Goal: Contribute content: Add original content to the website for others to see

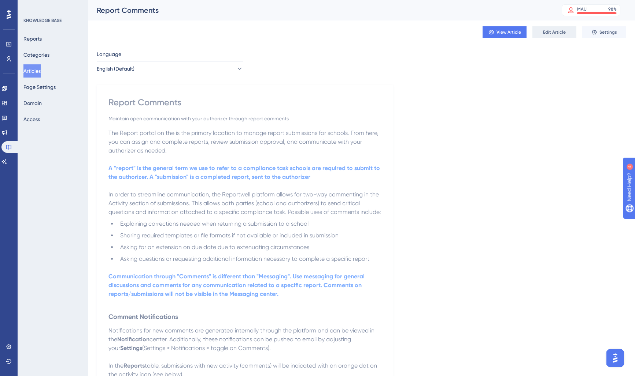
click at [552, 33] on span "Edit Article" at bounding box center [554, 32] width 23 height 6
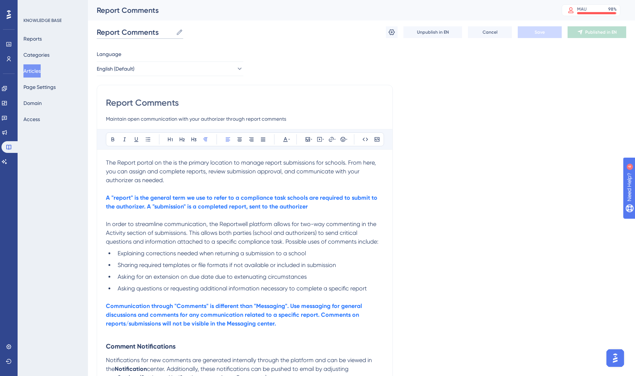
click at [119, 33] on input "Report Comments" at bounding box center [135, 32] width 76 height 10
click at [101, 31] on input "Report Comments" at bounding box center [135, 32] width 76 height 10
type input "Submission Details & Comments"
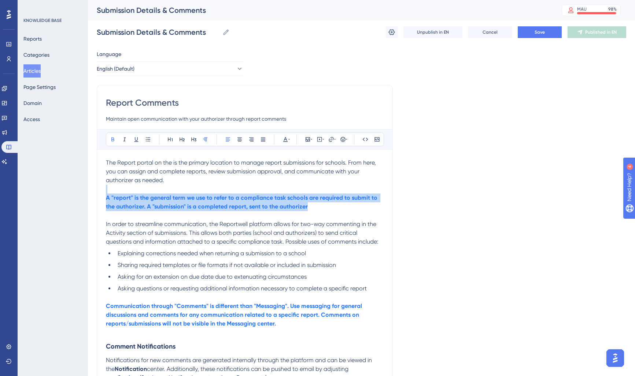
drag, startPoint x: 314, startPoint y: 207, endPoint x: 233, endPoint y: 168, distance: 89.9
click at [88, 192] on div "Performance Users Engagement Widgets Feedback Product Updates Knowledge Base AI…" at bounding box center [361, 291] width 547 height 582
click at [281, 139] on button at bounding box center [285, 139] width 10 height 10
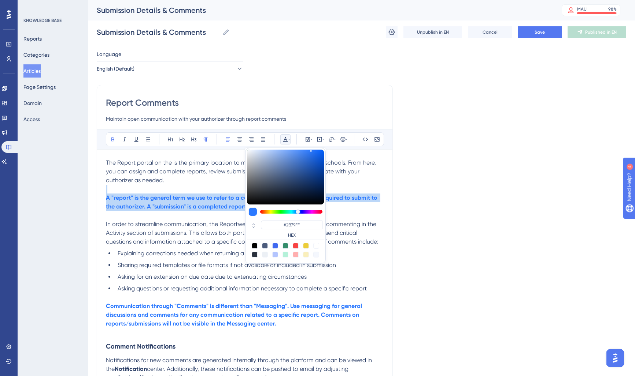
click at [274, 247] on div at bounding box center [275, 246] width 6 height 6
type input "#4169F0"
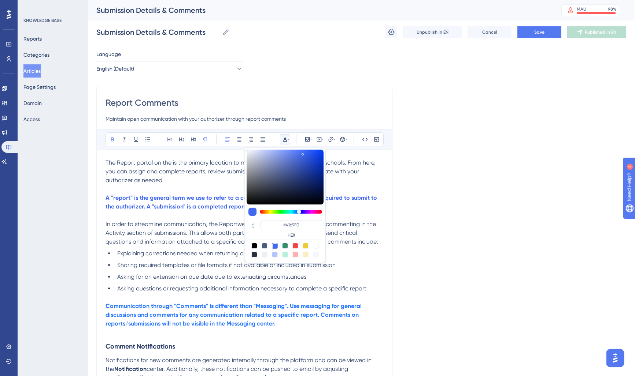
click at [235, 241] on span "In order to streamline communication, the Reportwell platform allows for two-wa…" at bounding box center [241, 233] width 272 height 25
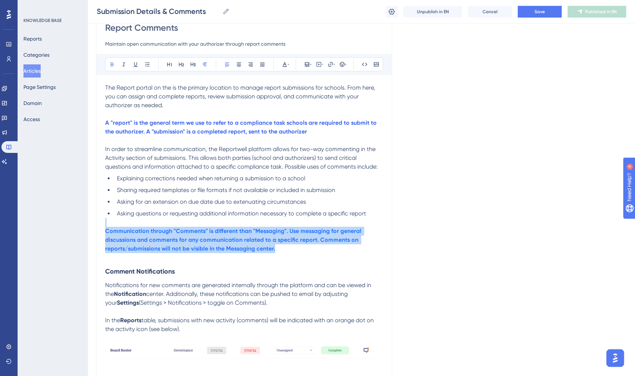
drag, startPoint x: 272, startPoint y: 249, endPoint x: 86, endPoint y: 226, distance: 187.1
click at [87, 226] on div "Performance Users Engagement Widgets Feedback Product Updates Knowledge Base AI…" at bounding box center [360, 217] width 547 height 579
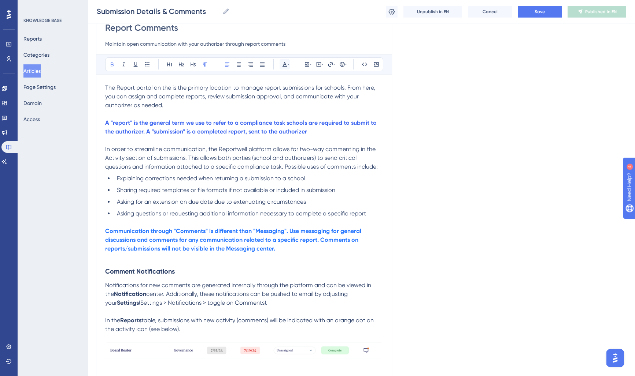
drag, startPoint x: 292, startPoint y: 64, endPoint x: 286, endPoint y: 64, distance: 6.3
click at [291, 64] on div "Bold Italic Underline Bullet Point Heading 1 Heading 2 Heading 3 Normal Align L…" at bounding box center [244, 64] width 278 height 14
click at [286, 64] on icon at bounding box center [284, 64] width 4 height 5
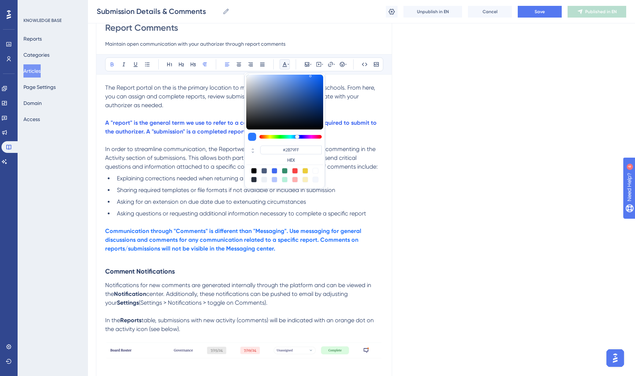
click at [287, 255] on p at bounding box center [244, 257] width 278 height 9
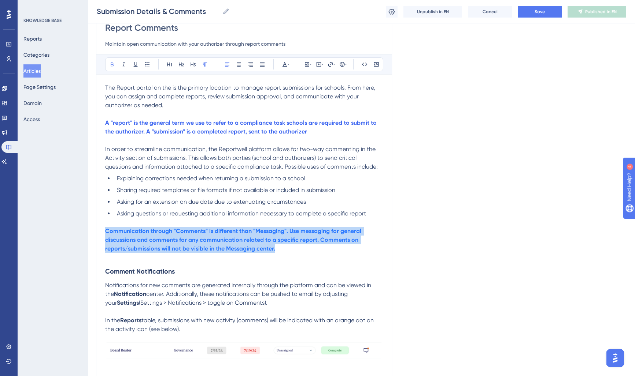
drag, startPoint x: 305, startPoint y: 248, endPoint x: 94, endPoint y: 233, distance: 211.4
click at [94, 233] on div "Performance Users Engagement Widgets Feedback Product Updates Knowledge Base AI…" at bounding box center [360, 217] width 547 height 579
click at [286, 63] on icon at bounding box center [285, 65] width 6 height 6
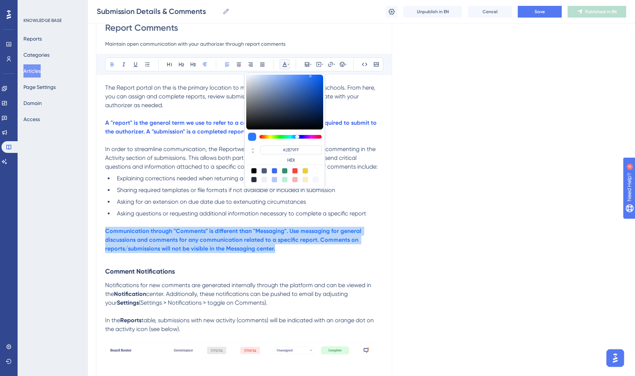
click at [275, 170] on div at bounding box center [274, 171] width 6 height 6
type input "#4169F0"
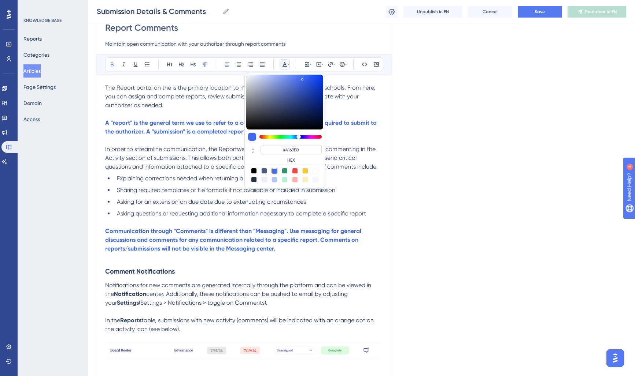
click at [192, 254] on p at bounding box center [244, 257] width 278 height 9
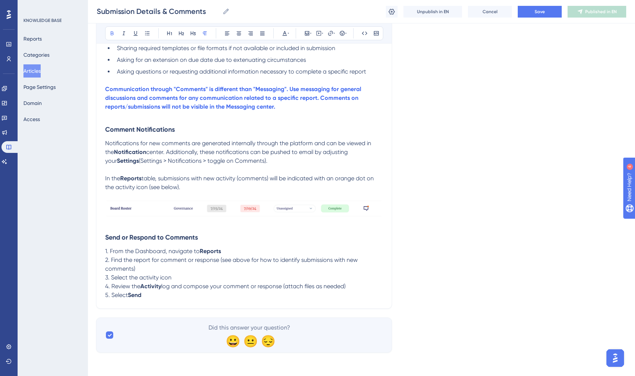
scroll to position [216, 1]
click at [194, 186] on p "In the Reports table, submissions with new activity (comments) will be indicate…" at bounding box center [244, 183] width 278 height 18
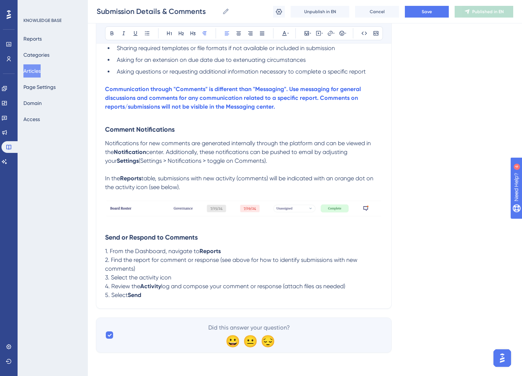
click at [161, 216] on img at bounding box center [244, 209] width 278 height 16
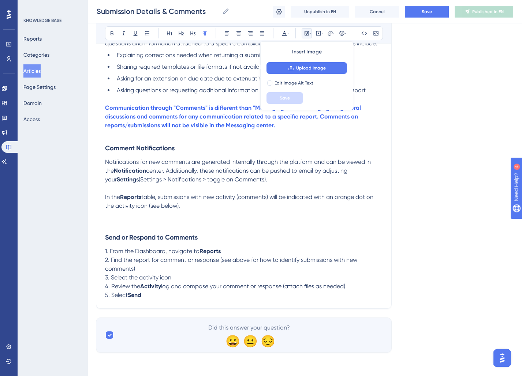
scroll to position [197, 1]
click at [306, 31] on icon at bounding box center [307, 33] width 4 height 4
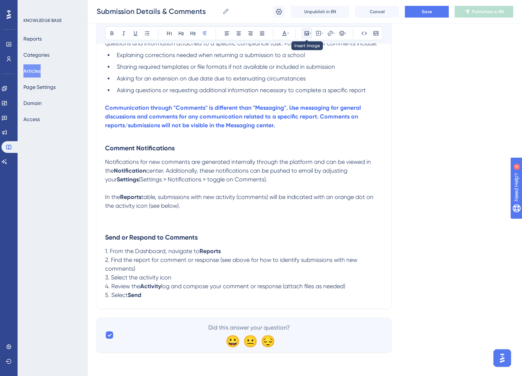
click at [306, 34] on icon at bounding box center [307, 33] width 4 height 4
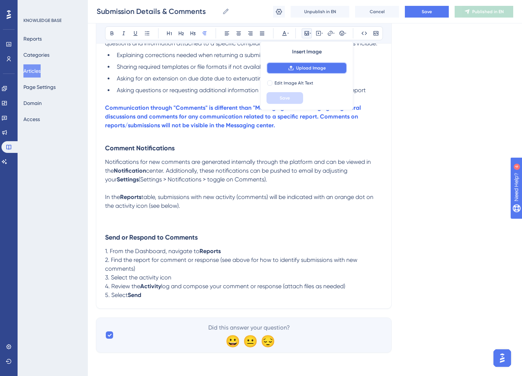
click at [304, 70] on span "Upload Image" at bounding box center [311, 68] width 30 height 6
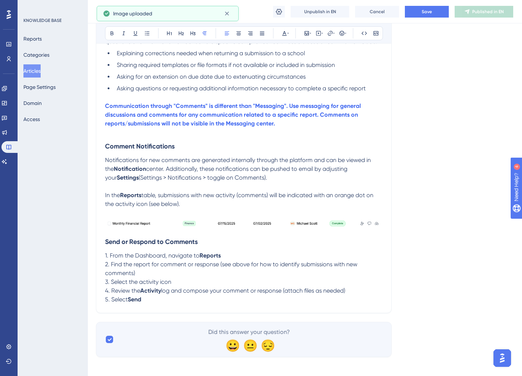
click at [200, 206] on p "In the Reports table, submissions with new activity (comments) will be indicate…" at bounding box center [244, 200] width 278 height 18
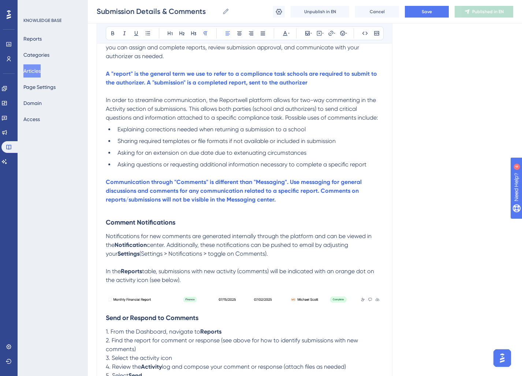
scroll to position [121, 0]
click at [107, 208] on p at bounding box center [245, 208] width 278 height 9
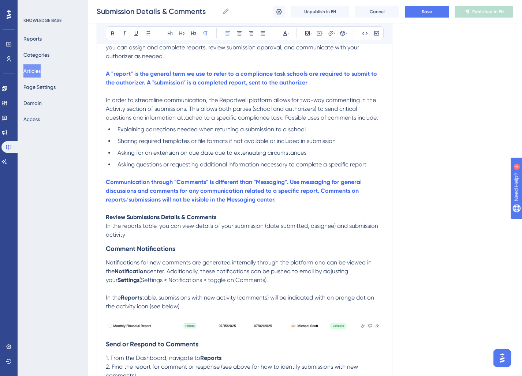
scroll to position [0, 0]
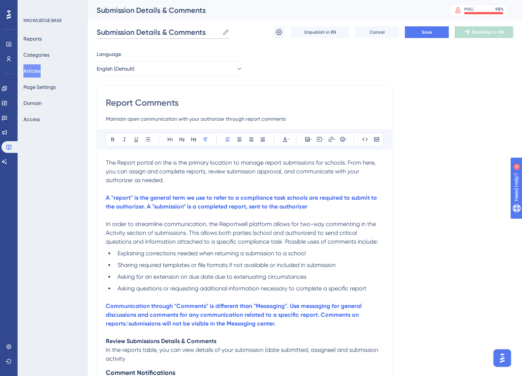
click at [139, 32] on input "Submission Details & Comments" at bounding box center [158, 32] width 123 height 10
drag, startPoint x: 137, startPoint y: 32, endPoint x: 220, endPoint y: 34, distance: 83.2
click at [220, 34] on label "Submission Details & Comments Submission Details & Comments" at bounding box center [163, 32] width 133 height 13
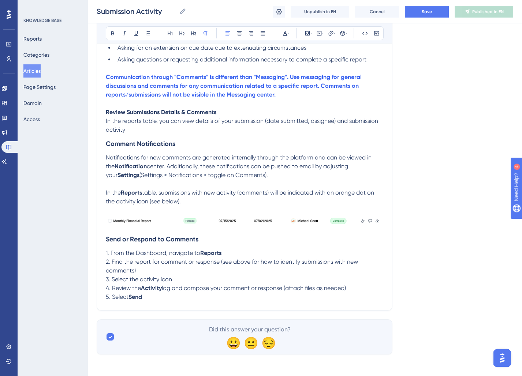
scroll to position [226, 0]
type input "Submission Activity"
drag, startPoint x: 133, startPoint y: 130, endPoint x: 139, endPoint y: 138, distance: 10.2
click at [134, 131] on p "In the reports table, you can view details of your submission (date submitted, …" at bounding box center [245, 126] width 278 height 18
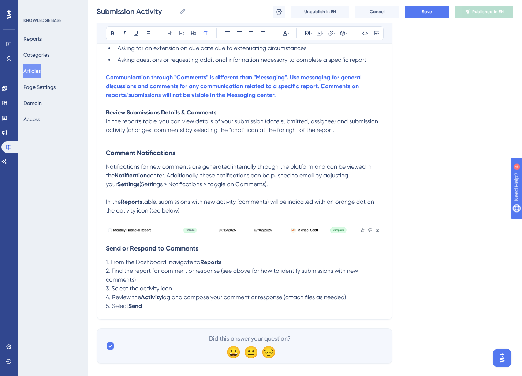
drag, startPoint x: 114, startPoint y: 221, endPoint x: 130, endPoint y: 233, distance: 20.1
click at [122, 236] on div "The Report portal on the is the primary location to manage report submissions f…" at bounding box center [245, 120] width 278 height 381
click at [130, 233] on img at bounding box center [245, 230] width 278 height 12
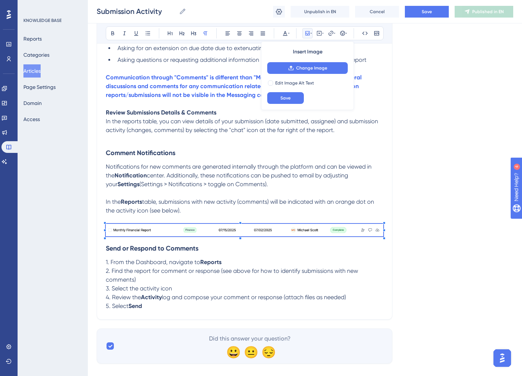
click at [160, 203] on span "table, submissions with new activity (comments) will be indicated with an orang…" at bounding box center [241, 206] width 270 height 16
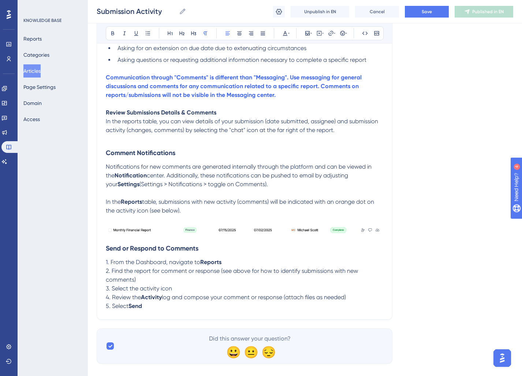
drag, startPoint x: 180, startPoint y: 231, endPoint x: 170, endPoint y: 147, distance: 84.8
click at [170, 147] on div "The Report portal on the is the primary location to manage report submissions f…" at bounding box center [245, 120] width 278 height 381
click at [127, 222] on p at bounding box center [245, 219] width 278 height 9
click at [115, 236] on img at bounding box center [245, 230] width 278 height 12
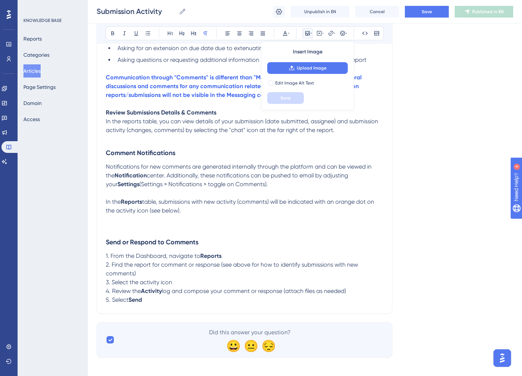
click at [109, 141] on p at bounding box center [245, 139] width 278 height 9
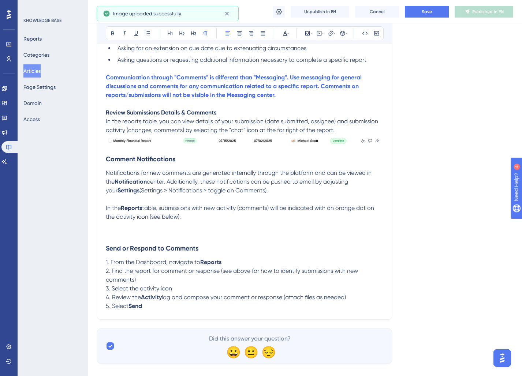
click at [349, 129] on p "In the reports table, you can view details of your submission (date submitted, …" at bounding box center [245, 126] width 278 height 18
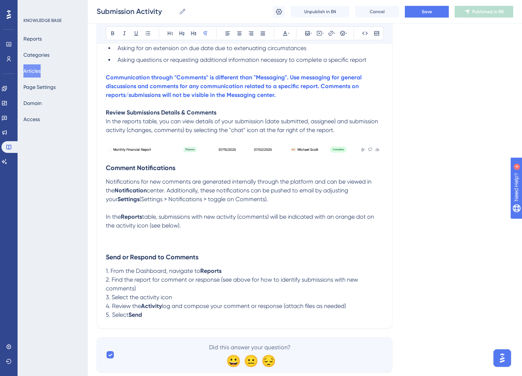
click at [364, 154] on img at bounding box center [245, 150] width 278 height 12
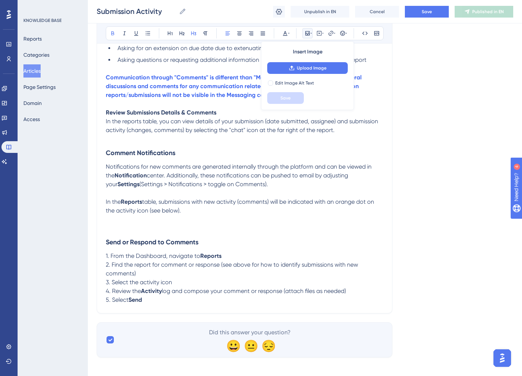
click at [118, 142] on p at bounding box center [245, 139] width 278 height 9
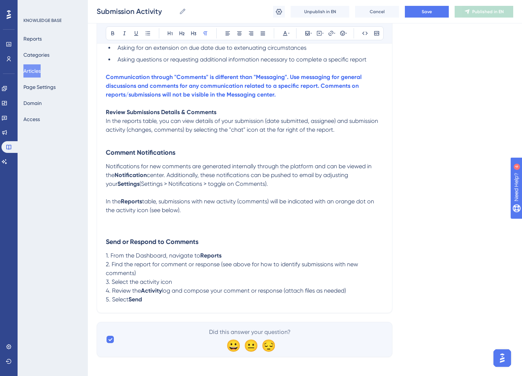
scroll to position [226, 0]
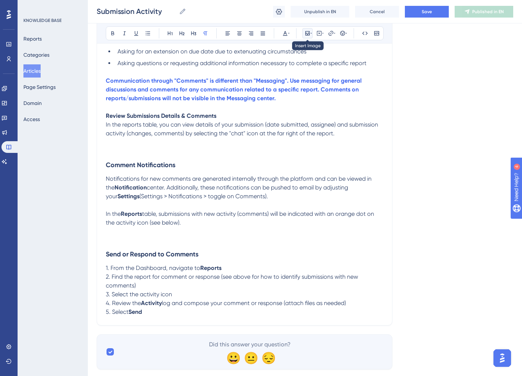
click at [310, 34] on icon at bounding box center [308, 33] width 6 height 6
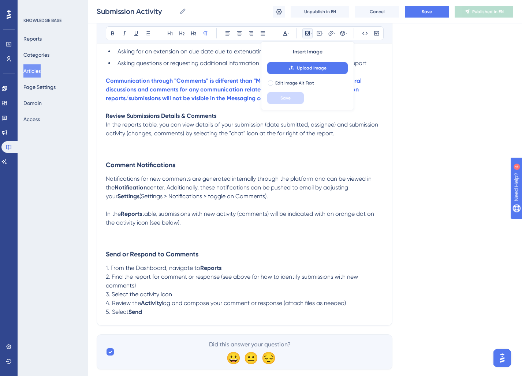
scroll to position [223, 0]
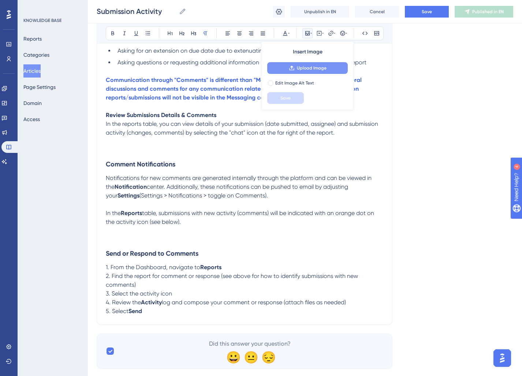
click at [311, 68] on span "Upload Image" at bounding box center [312, 68] width 30 height 6
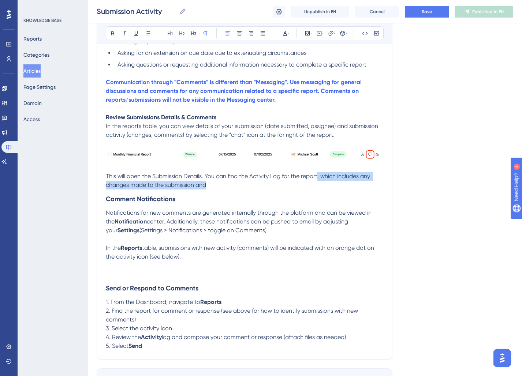
drag, startPoint x: 205, startPoint y: 185, endPoint x: 319, endPoint y: 177, distance: 113.8
click at [319, 177] on span "This will open the Submission Details. You can find the Activity Log for the re…" at bounding box center [239, 181] width 266 height 16
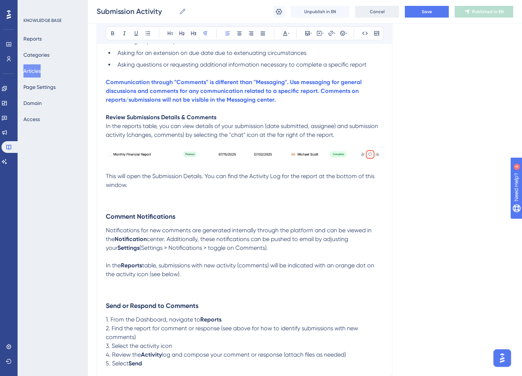
scroll to position [222, 0]
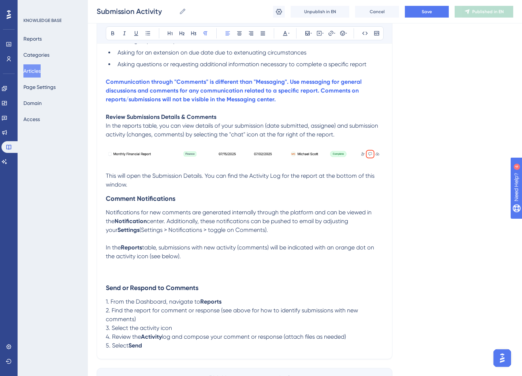
click at [207, 179] on span "This will open the Submission Details. You can find the Activity Log for the re…" at bounding box center [241, 180] width 270 height 16
click at [212, 180] on span "This will open the Submission Details. You can find the Activity Log for the re…" at bounding box center [241, 180] width 270 height 16
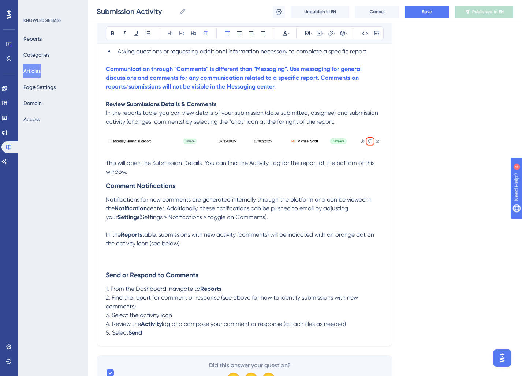
drag, startPoint x: 205, startPoint y: 164, endPoint x: 206, endPoint y: 170, distance: 5.9
click at [206, 170] on p "This will open the Submission Details. You can find the Activity Log for the re…" at bounding box center [245, 168] width 278 height 18
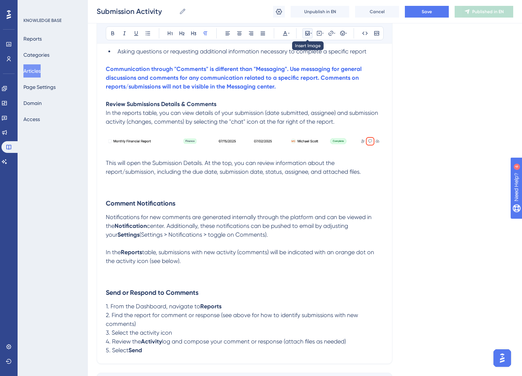
click at [304, 33] on button at bounding box center [307, 33] width 10 height 10
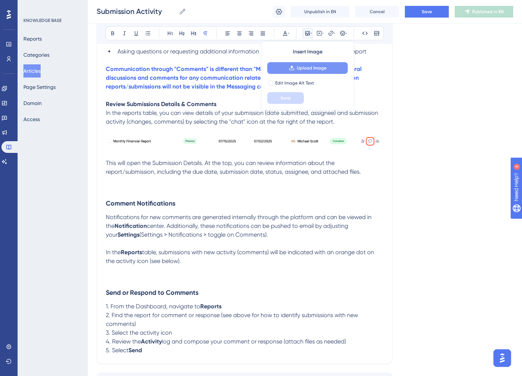
click at [305, 67] on span "Upload Image" at bounding box center [312, 68] width 30 height 6
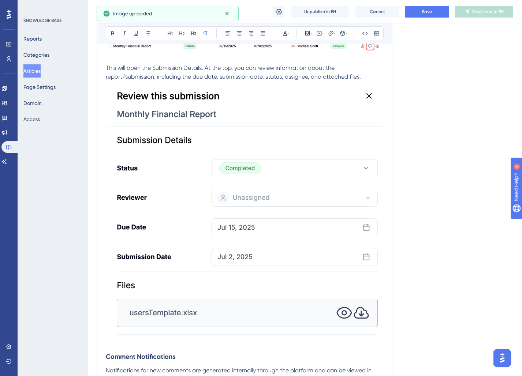
scroll to position [331, 0]
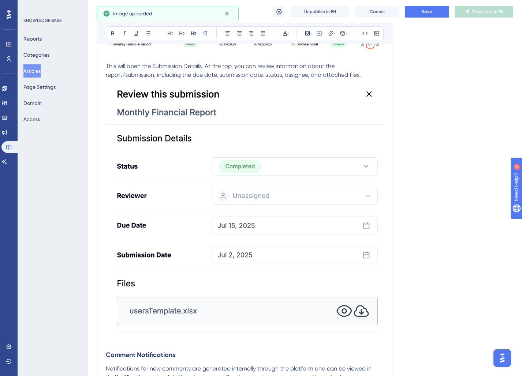
click at [246, 210] on img at bounding box center [245, 206] width 278 height 255
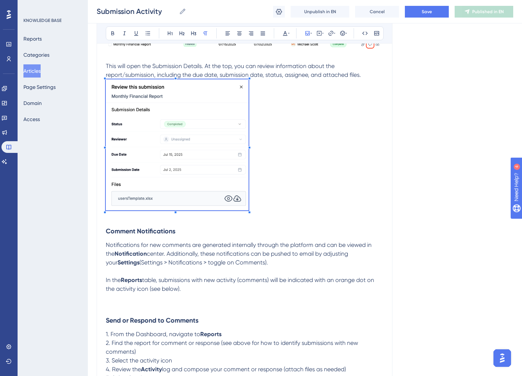
click at [249, 231] on div "The Report portal on the is the primary location to manage report submissions f…" at bounding box center [245, 103] width 278 height 559
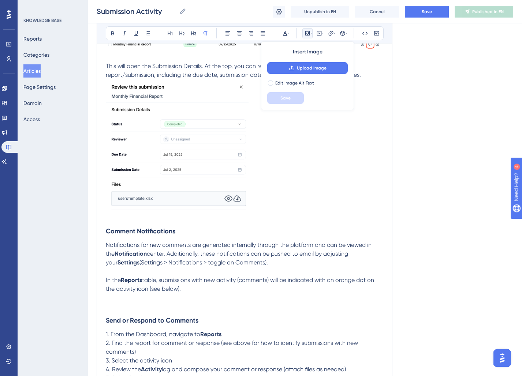
click at [287, 196] on p at bounding box center [245, 146] width 278 height 134
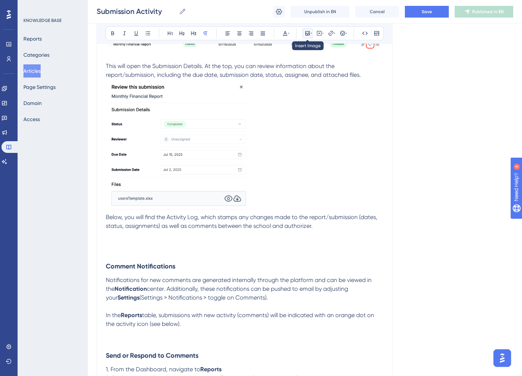
click at [308, 33] on icon at bounding box center [308, 33] width 6 height 6
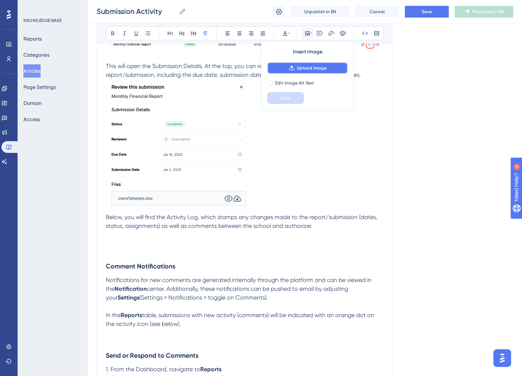
click at [289, 68] on icon at bounding box center [292, 68] width 6 height 6
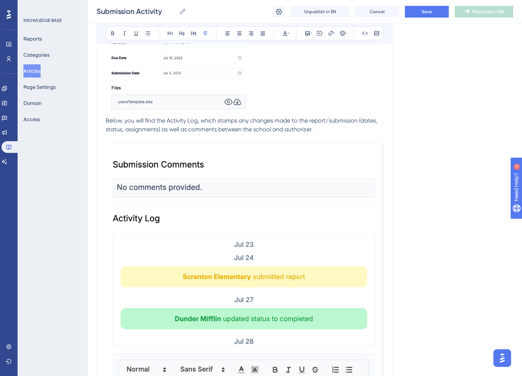
scroll to position [434, 0]
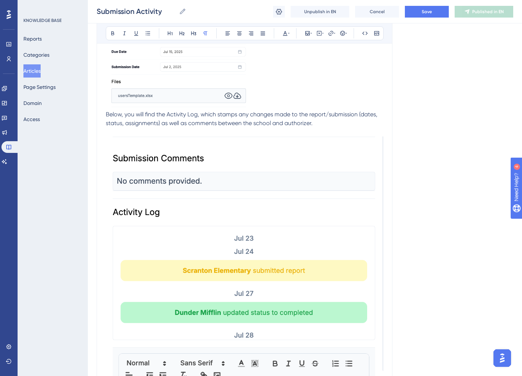
click at [264, 228] on img at bounding box center [245, 282] width 278 height 290
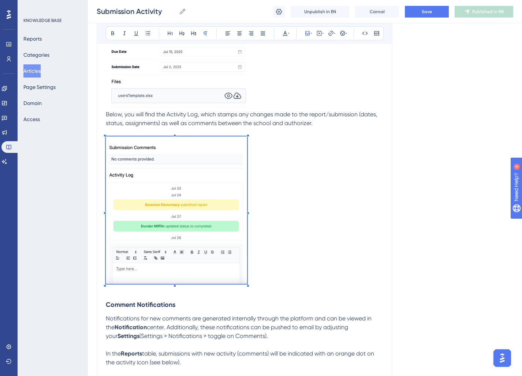
click at [248, 137] on div at bounding box center [248, 135] width 3 height 3
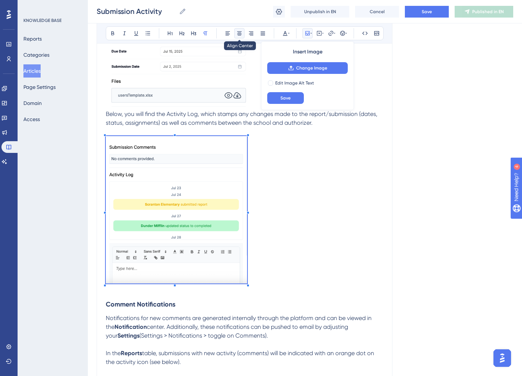
click at [237, 32] on icon at bounding box center [240, 33] width 6 height 6
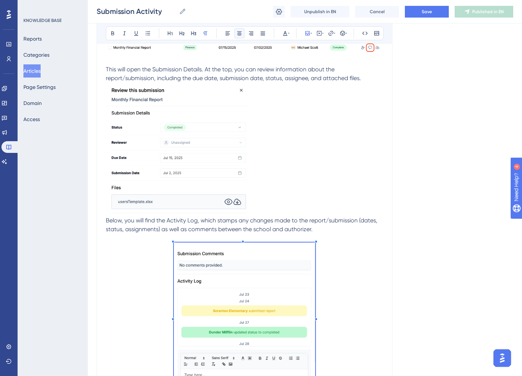
scroll to position [314, 0]
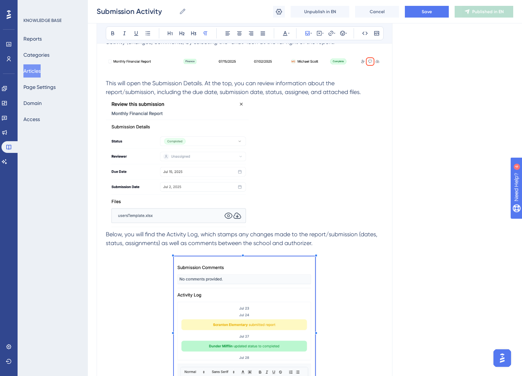
drag, startPoint x: 193, startPoint y: 148, endPoint x: 213, endPoint y: 103, distance: 49.5
click at [193, 148] on img at bounding box center [177, 162] width 143 height 131
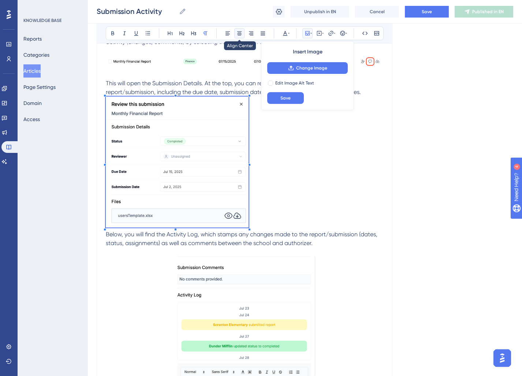
click at [239, 31] on icon at bounding box center [240, 33] width 6 height 6
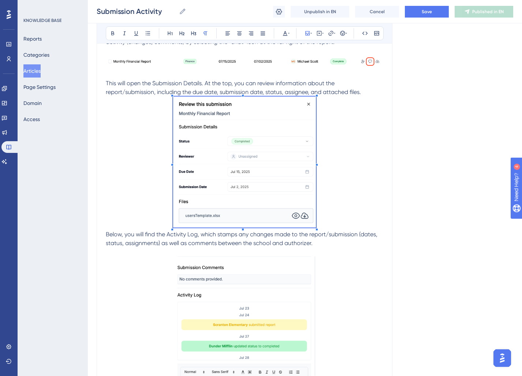
click at [283, 161] on img at bounding box center [244, 162] width 143 height 131
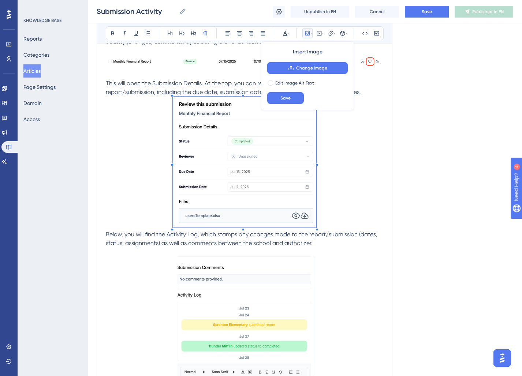
click at [145, 145] on p at bounding box center [245, 164] width 278 height 134
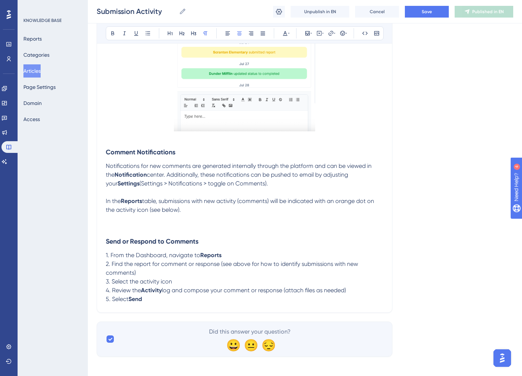
scroll to position [593, 0]
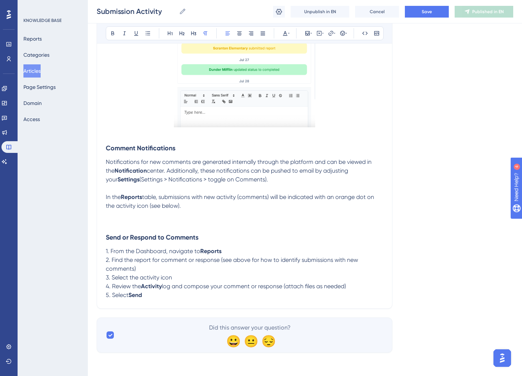
drag, startPoint x: 183, startPoint y: 207, endPoint x: 87, endPoint y: 201, distance: 96.5
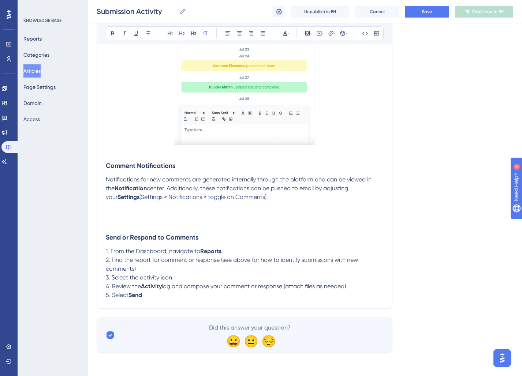
scroll to position [566, 0]
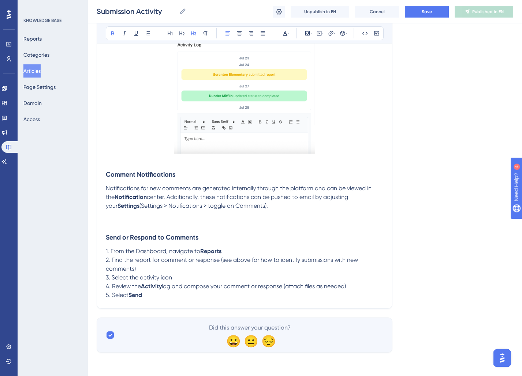
click at [156, 230] on h3 "Send or Respond to Comments" at bounding box center [245, 237] width 278 height 19
click at [116, 220] on p at bounding box center [245, 223] width 278 height 9
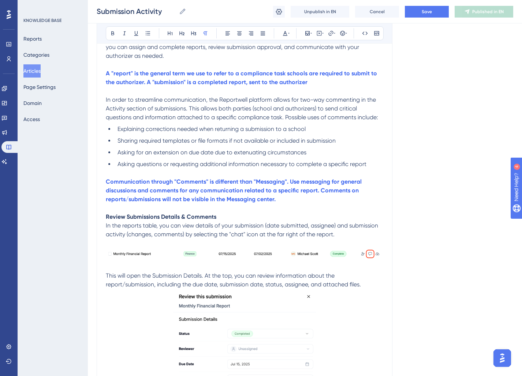
scroll to position [114, 0]
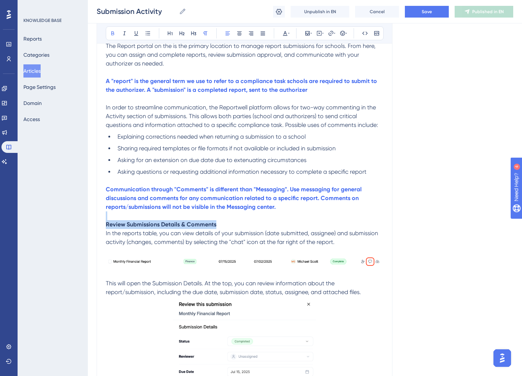
drag, startPoint x: 220, startPoint y: 226, endPoint x: 51, endPoint y: 220, distance: 170.0
click at [88, 220] on div "Performance Users Engagement Widgets Feedback Product Updates Knowledge Base AI…" at bounding box center [305, 346] width 434 height 921
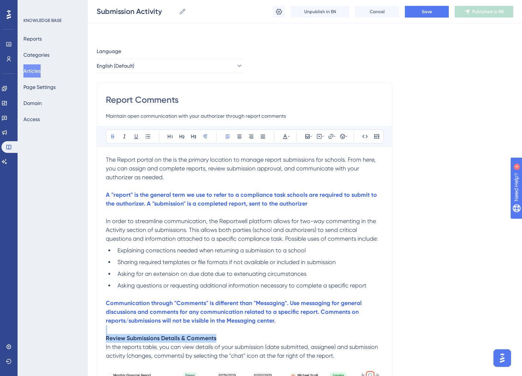
scroll to position [52, 0]
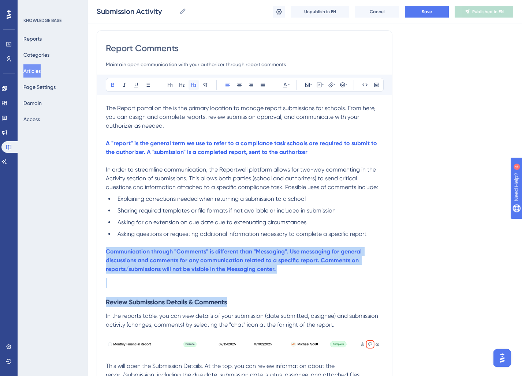
click at [191, 87] on icon at bounding box center [194, 85] width 6 height 6
click at [133, 284] on h3 at bounding box center [245, 283] width 278 height 19
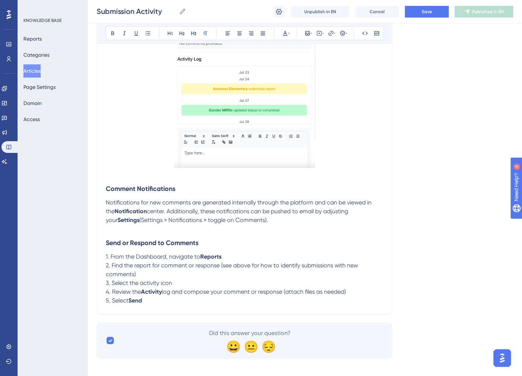
scroll to position [558, 0]
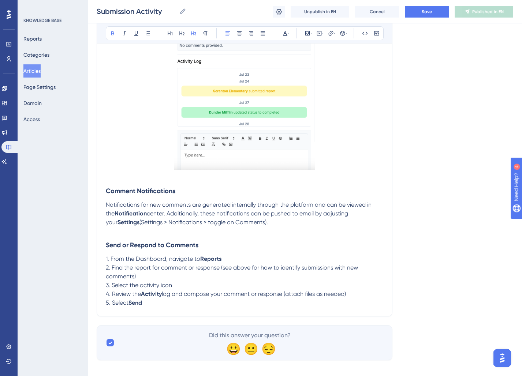
click at [156, 192] on strong "Comment Notifications" at bounding box center [141, 191] width 70 height 8
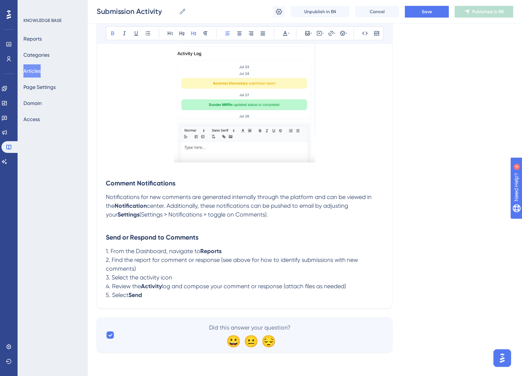
scroll to position [568, 0]
click at [173, 299] on p "5. Select Send" at bounding box center [245, 295] width 278 height 9
click at [153, 268] on p "2. Find the report for comment or response (see above for how to identify submi…" at bounding box center [245, 265] width 278 height 18
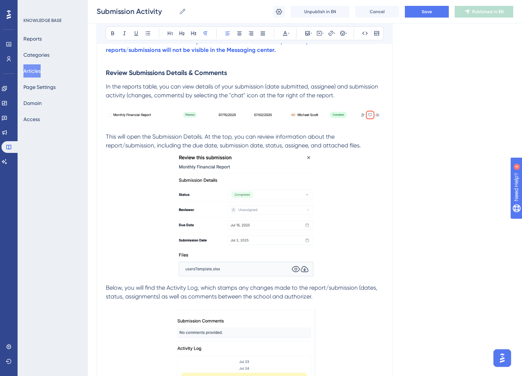
scroll to position [270, 0]
click at [237, 97] on span "In the reports table, you can view details of your submission (date submitted, …" at bounding box center [243, 92] width 274 height 16
drag, startPoint x: 253, startPoint y: 96, endPoint x: 252, endPoint y: 112, distance: 15.4
click at [253, 97] on span "In the reports table, you can view details of your submission (date submitted, …" at bounding box center [243, 92] width 274 height 16
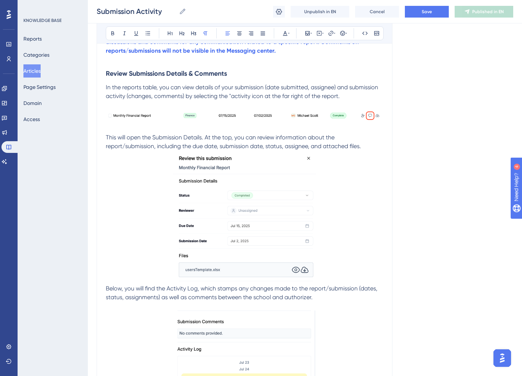
click at [231, 97] on span "In the reports table, you can view details of your submission (date submitted, …" at bounding box center [243, 92] width 274 height 16
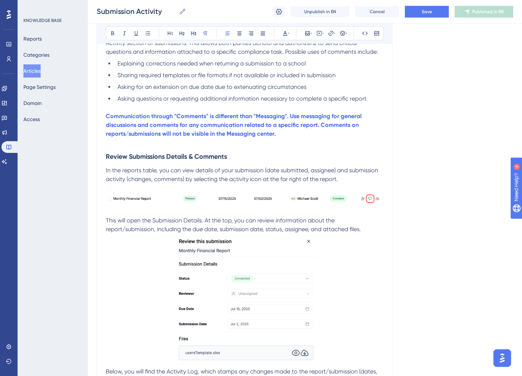
scroll to position [186, 0]
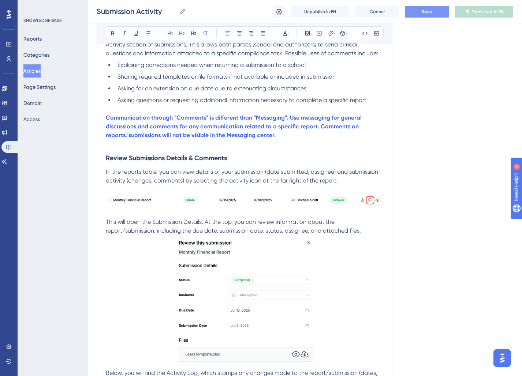
click at [417, 15] on button "Save" at bounding box center [427, 12] width 44 height 12
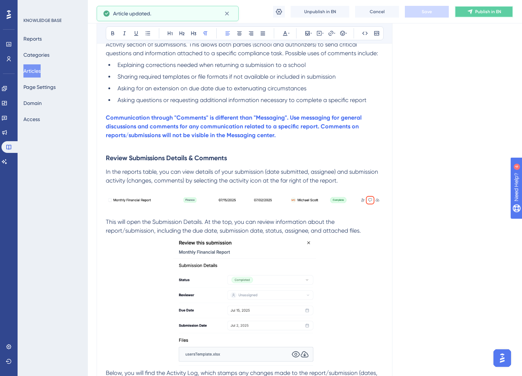
click at [489, 16] on button "Publish in EN" at bounding box center [484, 12] width 59 height 12
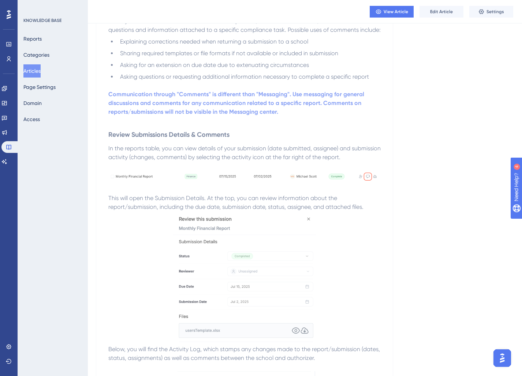
scroll to position [0, 0]
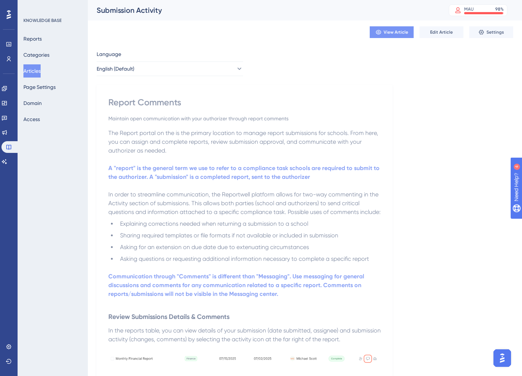
click at [393, 34] on span "View Article" at bounding box center [396, 32] width 25 height 6
click at [434, 36] on button "Edit Article" at bounding box center [442, 32] width 44 height 12
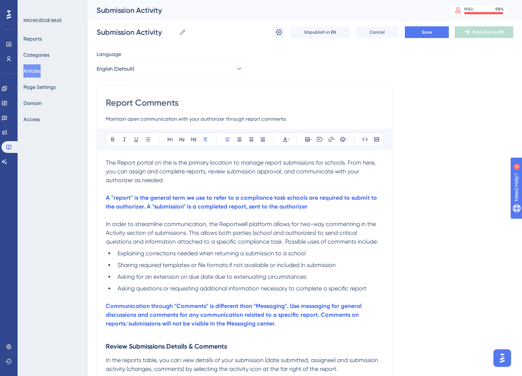
click at [126, 99] on input "Report Comments" at bounding box center [245, 103] width 278 height 12
click at [141, 104] on input "Report Comments" at bounding box center [245, 103] width 278 height 12
type input "Submission Activity"
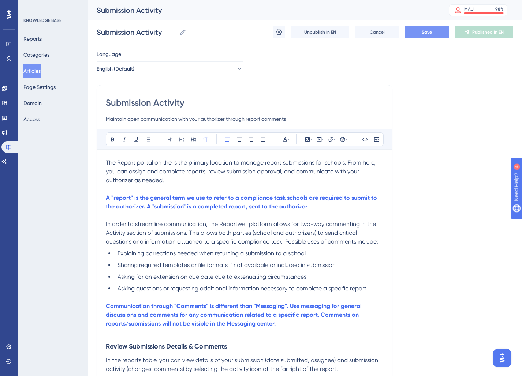
click at [431, 36] on button "Save" at bounding box center [427, 32] width 44 height 12
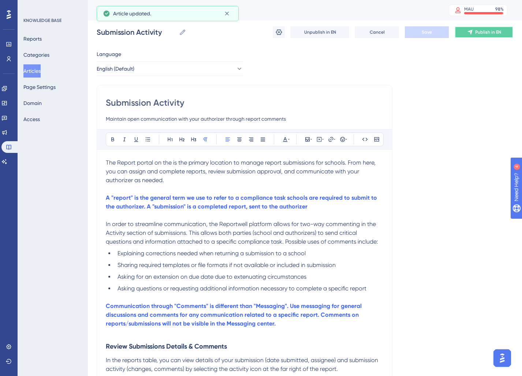
click at [490, 35] on button "Publish in EN" at bounding box center [484, 32] width 59 height 12
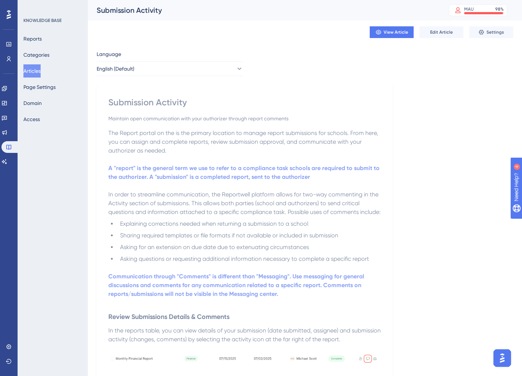
click at [36, 69] on button "Articles" at bounding box center [31, 70] width 17 height 13
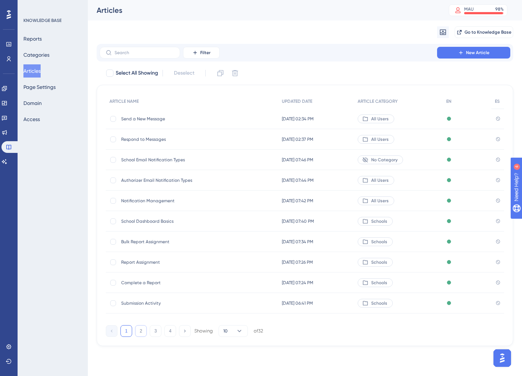
click at [141, 334] on button "2" at bounding box center [141, 332] width 12 height 12
click at [129, 333] on button "1" at bounding box center [126, 332] width 12 height 12
click at [131, 333] on button "1" at bounding box center [126, 332] width 12 height 12
click at [140, 332] on button "2" at bounding box center [141, 332] width 12 height 12
click at [127, 335] on button "1" at bounding box center [126, 332] width 12 height 12
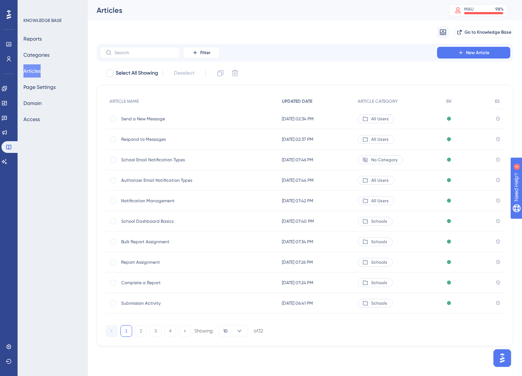
click at [301, 103] on span "UPDATED DATE" at bounding box center [297, 101] width 30 height 6
click at [181, 156] on div "School Email Notification Types School Email Notification Types" at bounding box center [179, 160] width 117 height 21
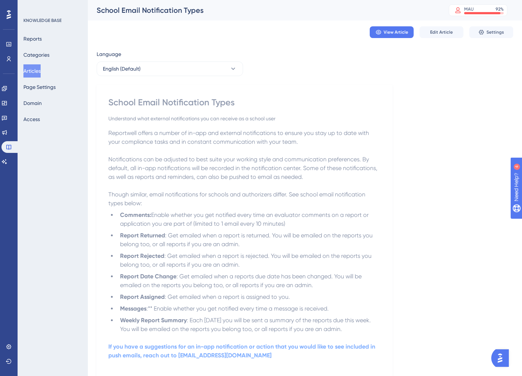
click at [37, 75] on button "Articles" at bounding box center [31, 70] width 17 height 13
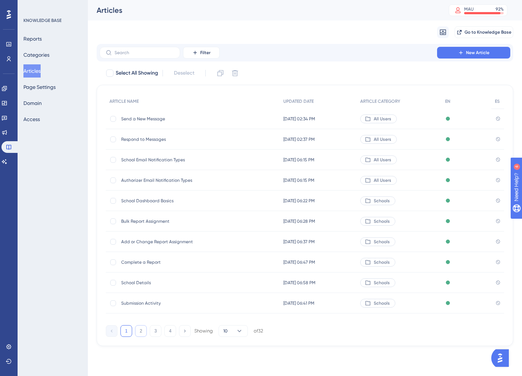
click at [141, 332] on button "2" at bounding box center [141, 332] width 12 height 12
click at [141, 204] on span "Report Filters" at bounding box center [179, 201] width 117 height 6
click at [140, 199] on span "School Dashboard Basics" at bounding box center [179, 201] width 117 height 6
click at [143, 327] on button "2" at bounding box center [141, 332] width 12 height 12
click at [150, 185] on div "Add School Users Add School Users" at bounding box center [179, 180] width 117 height 21
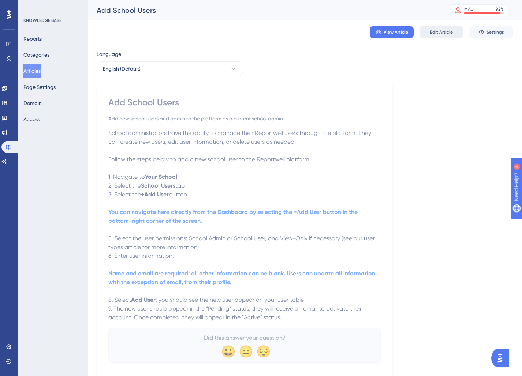
click at [438, 27] on button "Edit Article" at bounding box center [442, 32] width 44 height 12
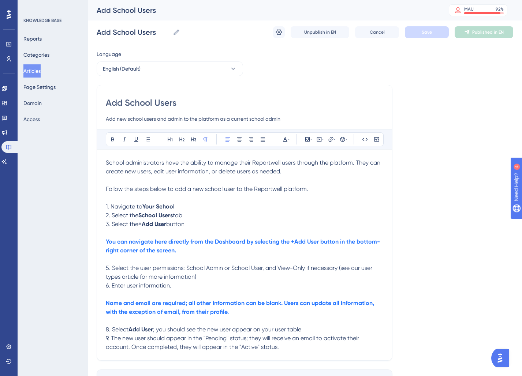
click at [239, 164] on span "School administrators have the ability to manage their Reportwell users through…" at bounding box center [244, 167] width 276 height 16
drag, startPoint x: 292, startPoint y: 169, endPoint x: 310, endPoint y: 172, distance: 18.1
click at [298, 170] on p "School administrators have the ability to manage Reportwell users through the p…" at bounding box center [245, 168] width 278 height 18
drag, startPoint x: 216, startPoint y: 164, endPoint x: 226, endPoint y: 163, distance: 10.7
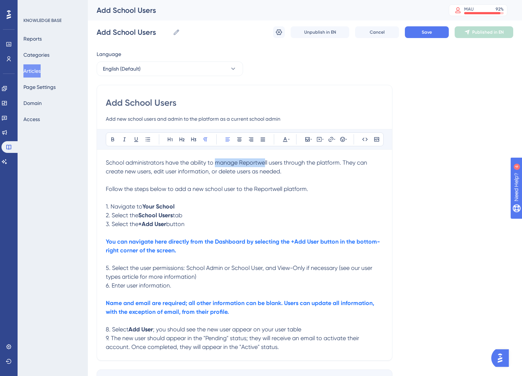
click at [263, 165] on span "School administrators have the ability to manage Reportwell users through the p…" at bounding box center [237, 167] width 263 height 16
click at [245, 163] on span "School administrators have the ability to manage Reportwell users through the p…" at bounding box center [237, 167] width 263 height 16
click at [287, 163] on span "School administrators have the ability to manage Reportwell users through the p…" at bounding box center [237, 167] width 263 height 16
drag, startPoint x: 285, startPoint y: 164, endPoint x: 346, endPoint y: 163, distance: 60.8
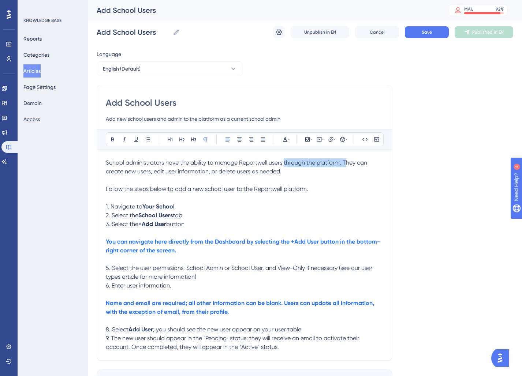
click at [346, 163] on span "School administrators have the ability to manage Reportwell users through the p…" at bounding box center [237, 167] width 263 height 16
click at [262, 172] on p "School administrators have the ability to manage Reportwell users; they can cre…" at bounding box center [245, 168] width 278 height 18
click at [353, 198] on p at bounding box center [245, 198] width 278 height 9
click at [205, 228] on p "3. Select the +Add User button" at bounding box center [245, 224] width 278 height 9
drag, startPoint x: 195, startPoint y: 220, endPoint x: 199, endPoint y: 228, distance: 8.7
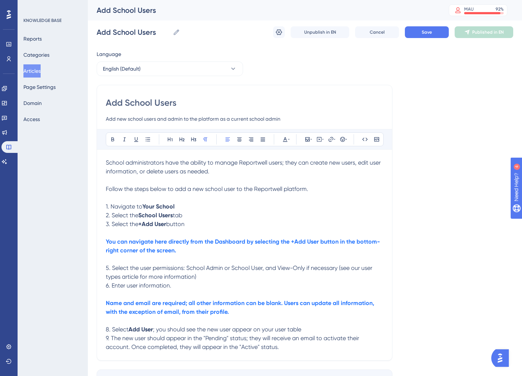
click at [196, 220] on p "3. Select the +Add User button" at bounding box center [245, 224] width 278 height 9
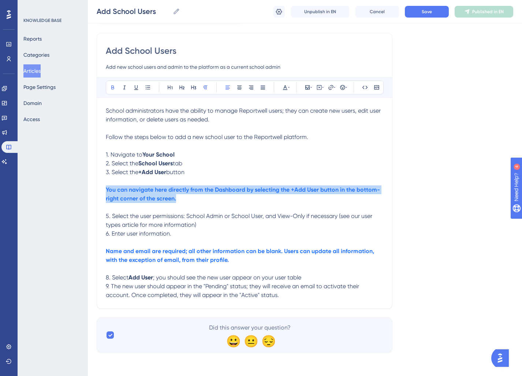
drag, startPoint x: 191, startPoint y: 198, endPoint x: 46, endPoint y: 189, distance: 145.3
click at [88, 189] on div "Performance Users Engagement Widgets Feedback Product Updates Knowledge Base AI…" at bounding box center [305, 158] width 434 height 414
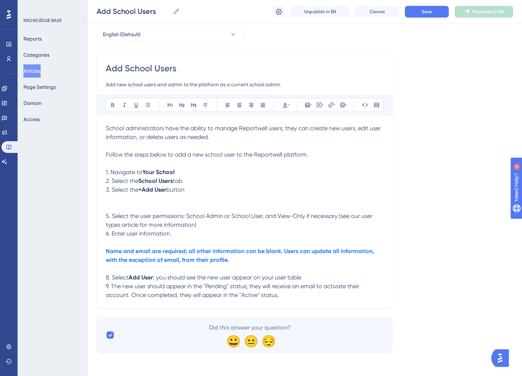
scroll to position [24, 0]
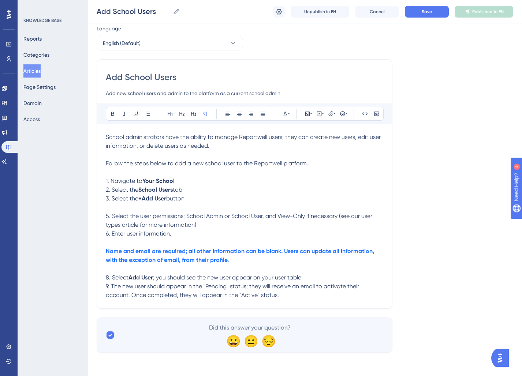
click at [121, 210] on p at bounding box center [245, 207] width 278 height 9
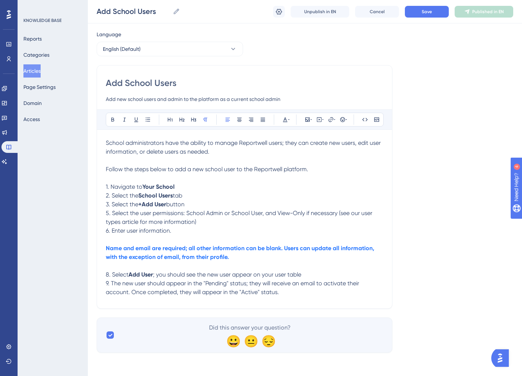
scroll to position [17, 0]
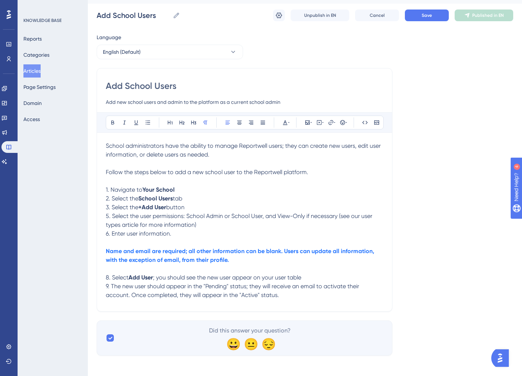
click at [108, 217] on span "5. Select the user permissions: School Admin or School User, and View-Only if n…" at bounding box center [240, 221] width 268 height 16
click at [261, 227] on p "4. Select the user permissions: School Admin or School User, and View-Only if n…" at bounding box center [245, 221] width 278 height 18
drag, startPoint x: 187, startPoint y: 237, endPoint x: 119, endPoint y: 238, distance: 67.7
click at [119, 238] on p "6. Enter user information." at bounding box center [245, 234] width 278 height 9
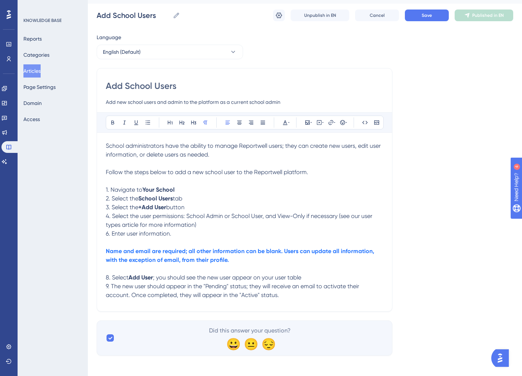
click at [112, 236] on span "6. Enter user information." at bounding box center [139, 233] width 66 height 7
click at [112, 217] on span "4. Select the user permissions: School Admin or School User, and View-Only if n…" at bounding box center [240, 221] width 268 height 16
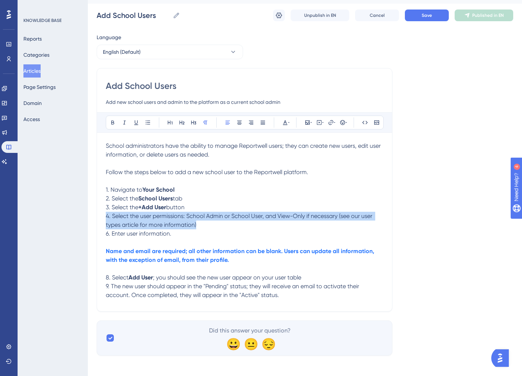
drag, startPoint x: 106, startPoint y: 217, endPoint x: 230, endPoint y: 227, distance: 124.9
click at [230, 227] on p "4. Select the user permissions: School Admin or School User, and View-Only if n…" at bounding box center [245, 221] width 278 height 18
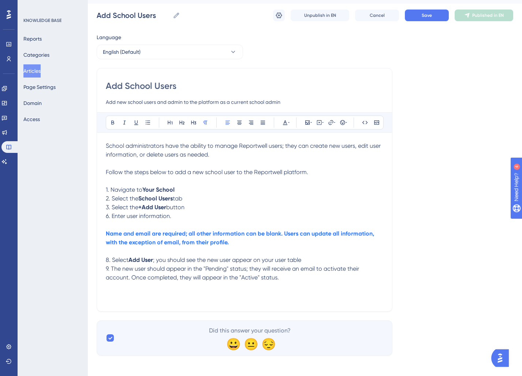
drag, startPoint x: 109, startPoint y: 217, endPoint x: 109, endPoint y: 247, distance: 29.3
click at [109, 218] on span "6. Enter user information." at bounding box center [139, 216] width 66 height 7
drag, startPoint x: 186, startPoint y: 212, endPoint x: 184, endPoint y: 216, distance: 4.4
click at [185, 212] on div "School administrators have the ability to manage Reportwell users; they can cre…" at bounding box center [245, 222] width 278 height 161
click at [184, 216] on p "4. Enter user information." at bounding box center [245, 216] width 278 height 9
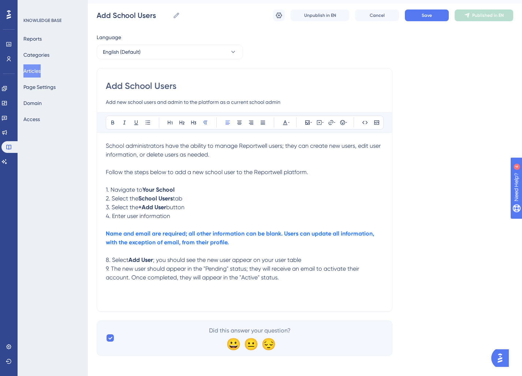
click at [125, 237] on strong "Name and email are required; all other information can be blank. Users can upda…" at bounding box center [241, 238] width 270 height 16
drag, startPoint x: 178, startPoint y: 216, endPoint x: 185, endPoint y: 219, distance: 6.9
click at [179, 216] on p "4. Enter user information" at bounding box center [245, 216] width 278 height 9
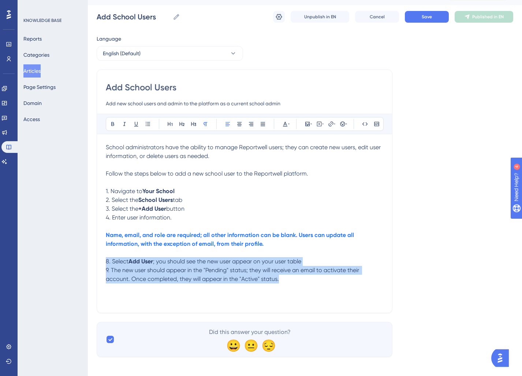
drag, startPoint x: 287, startPoint y: 285, endPoint x: 96, endPoint y: 266, distance: 192.1
click at [96, 266] on div "Performance Users Engagement Widgets Feedback Product Updates Knowledge Base AI…" at bounding box center [305, 177] width 434 height 384
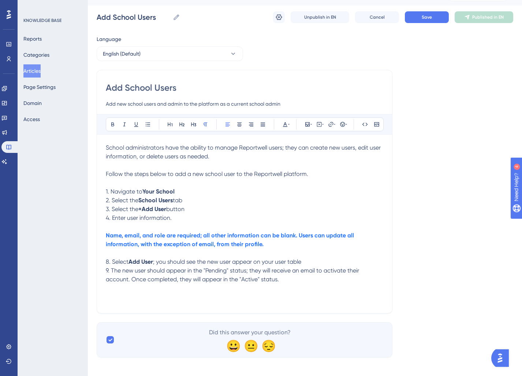
click at [199, 217] on p "4. Enter user information." at bounding box center [245, 218] width 278 height 9
click at [106, 237] on strong "Name, email, and role are required; all other information can be blank. Users c…" at bounding box center [231, 240] width 250 height 16
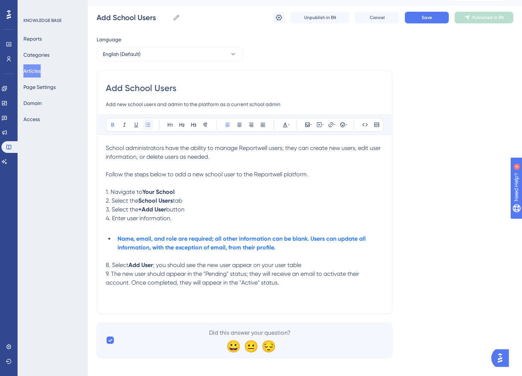
click at [151, 127] on button at bounding box center [148, 125] width 10 height 10
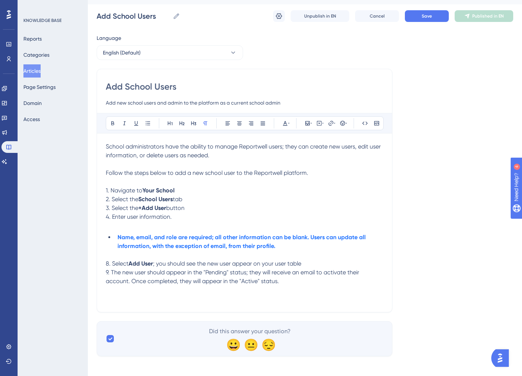
click at [120, 228] on p at bounding box center [245, 226] width 278 height 9
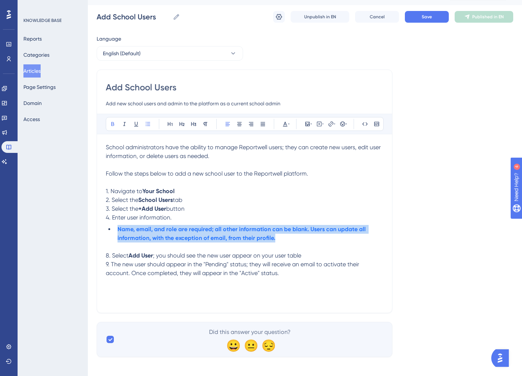
drag, startPoint x: 235, startPoint y: 238, endPoint x: 95, endPoint y: 229, distance: 140.5
click at [95, 229] on div "Performance Users Engagement Widgets Feedback Product Updates Knowledge Base AI…" at bounding box center [305, 177] width 434 height 384
click at [284, 125] on icon at bounding box center [285, 124] width 4 height 5
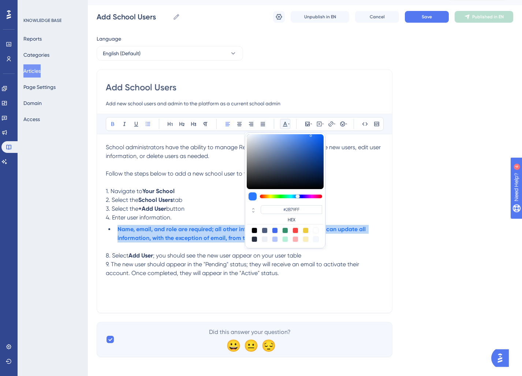
click at [275, 231] on div at bounding box center [275, 231] width 6 height 6
type input "#4169F0"
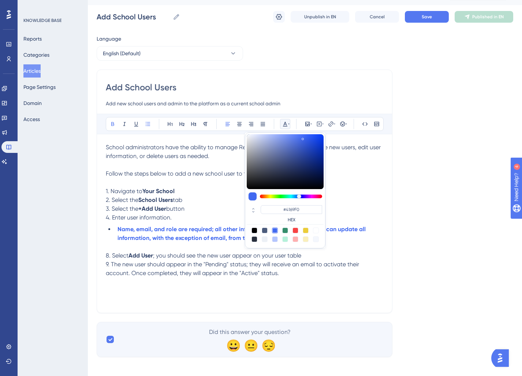
click at [115, 231] on li "Name, email, and role are required; all other information can be blank. Users c…" at bounding box center [249, 234] width 269 height 18
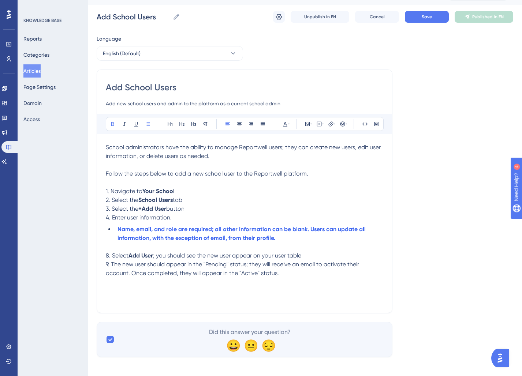
click at [115, 231] on li "Name, email, and role are required; all other information can be blank. Users c…" at bounding box center [249, 234] width 269 height 18
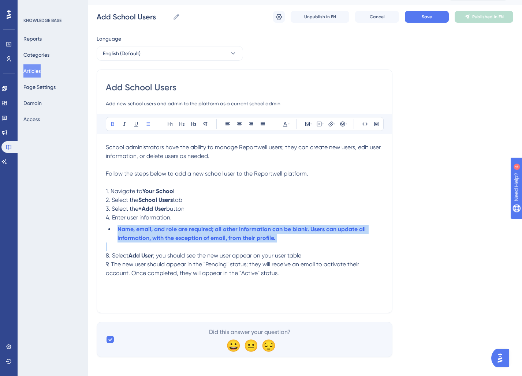
click at [115, 231] on li "Name, email, and role are required; all other information can be blank. Users c…" at bounding box center [249, 234] width 269 height 18
click at [157, 232] on strong "Name, email, and role are required; all other information can be blank. Users c…" at bounding box center [243, 234] width 250 height 16
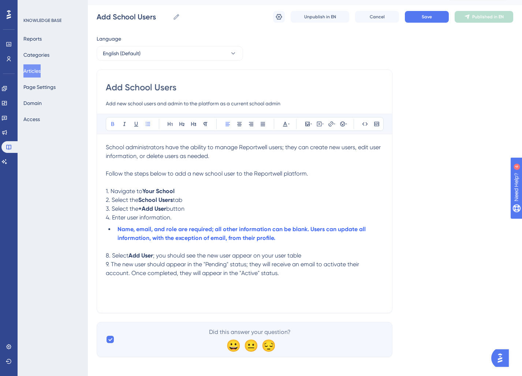
click at [342, 241] on li "Name, email, and role are required; all other information can be blank. Users c…" at bounding box center [249, 234] width 269 height 18
click at [116, 229] on li "Name, email, and role are required; all other information can be blank. Users c…" at bounding box center [249, 234] width 269 height 18
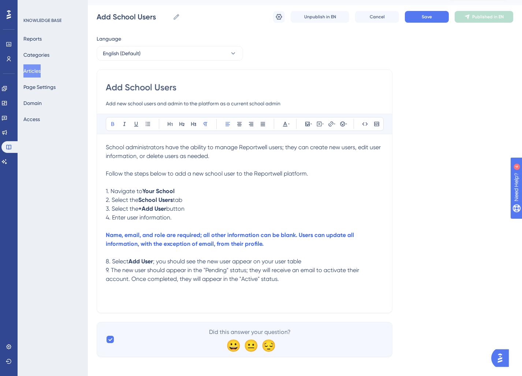
scroll to position [15, 0]
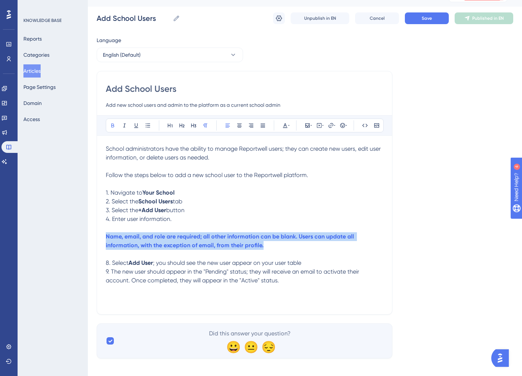
drag, startPoint x: 284, startPoint y: 246, endPoint x: 8, endPoint y: 235, distance: 275.9
click at [88, 235] on div "Performance Users Engagement Widgets Feedback Product Updates Knowledge Base AI…" at bounding box center [305, 178] width 434 height 384
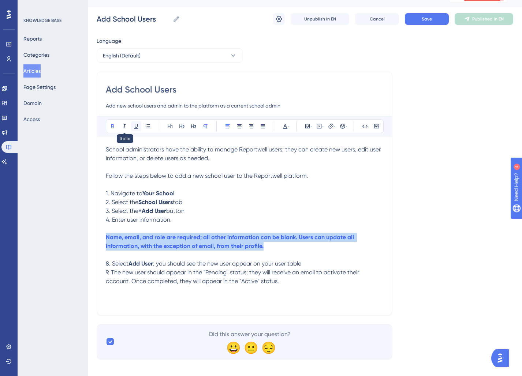
scroll to position [15, 0]
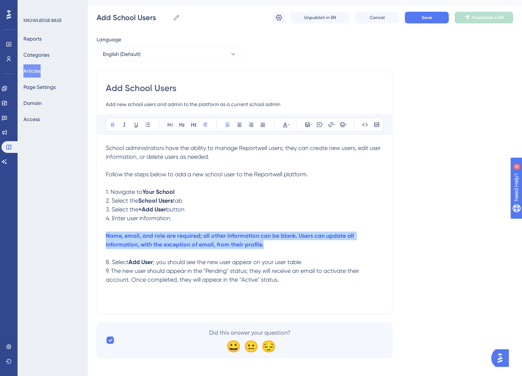
click at [246, 245] on strong "Name, email, and role are required; all other information can be blank. Users c…" at bounding box center [231, 241] width 250 height 16
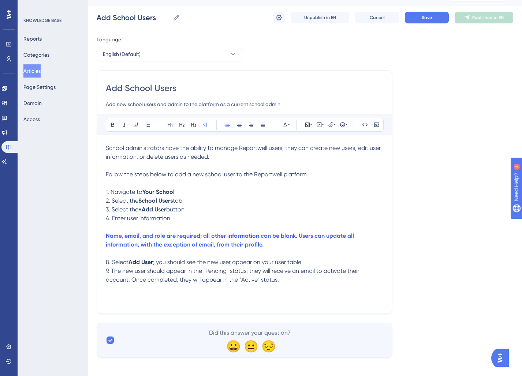
drag, startPoint x: 118, startPoint y: 217, endPoint x: 109, endPoint y: 231, distance: 16.1
click at [118, 217] on span "4. Enter user information." at bounding box center [139, 218] width 66 height 7
drag, startPoint x: 106, startPoint y: 235, endPoint x: 98, endPoint y: 235, distance: 7.4
click at [106, 235] on strong "Name, email, and role are required; all other information can be blank. Users c…" at bounding box center [231, 241] width 250 height 16
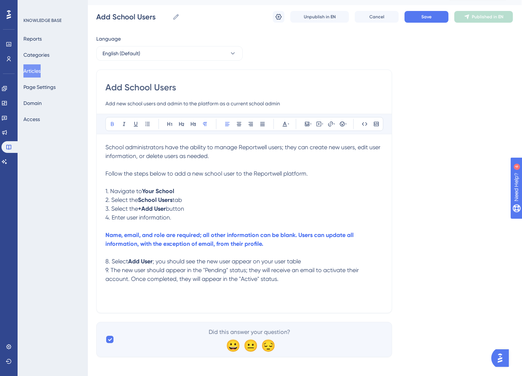
scroll to position [15, 1]
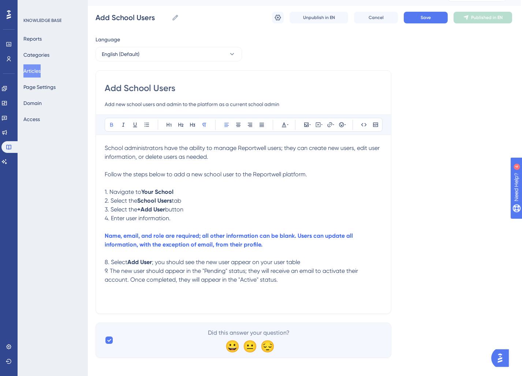
click at [199, 224] on p at bounding box center [244, 227] width 278 height 9
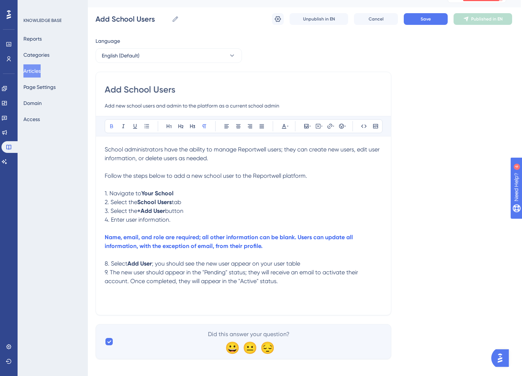
scroll to position [13, 1]
drag, startPoint x: 176, startPoint y: 219, endPoint x: 207, endPoint y: 226, distance: 31.1
click at [183, 221] on p "4. Enter user information." at bounding box center [244, 220] width 278 height 9
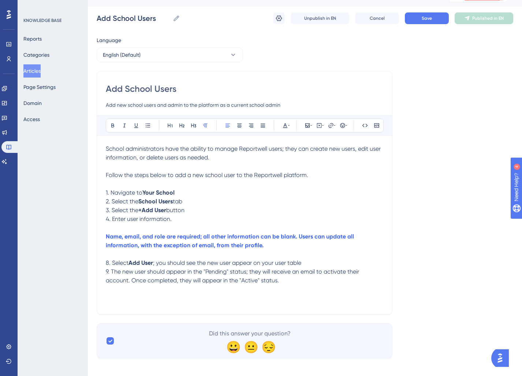
scroll to position [14, 0]
drag, startPoint x: 112, startPoint y: 264, endPoint x: 122, endPoint y: 266, distance: 9.8
click at [122, 266] on span "8. Select" at bounding box center [117, 262] width 23 height 7
click at [110, 260] on p "8. Select Add User ; you should see the new user appear on your user table" at bounding box center [245, 263] width 278 height 9
click at [303, 220] on p "4. Enter user information and select role (Admin, User, View Only)" at bounding box center [245, 219] width 278 height 9
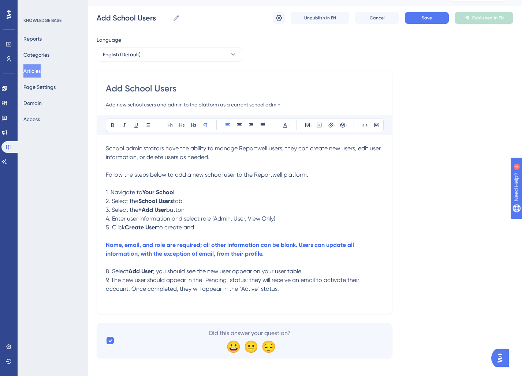
drag, startPoint x: 122, startPoint y: 230, endPoint x: 98, endPoint y: 232, distance: 23.2
click at [98, 232] on div "Add School Users Add new school users and admin to the platform as a current sc…" at bounding box center [245, 193] width 296 height 244
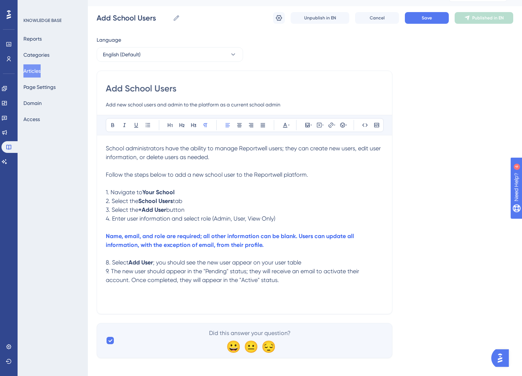
click at [123, 256] on p at bounding box center [245, 254] width 278 height 9
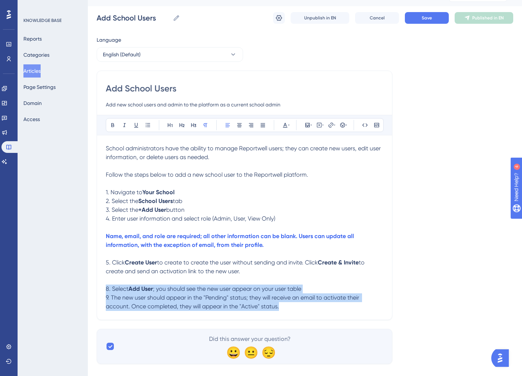
drag, startPoint x: 298, startPoint y: 310, endPoint x: 18, endPoint y: 294, distance: 280.9
click at [88, 294] on div "Performance Users Engagement Widgets Feedback Product Updates Knowledge Base AI…" at bounding box center [305, 181] width 434 height 390
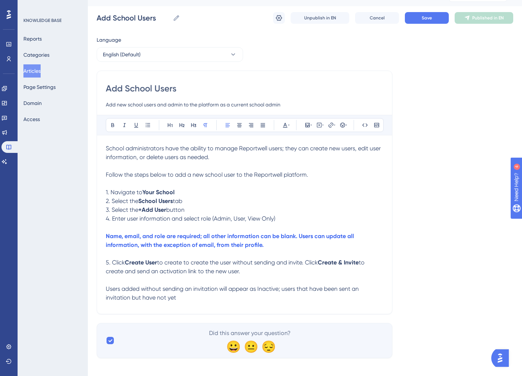
click at [116, 299] on span "Users added without sending an invitation will appear as Inactive; users that h…" at bounding box center [233, 294] width 254 height 16
click at [222, 297] on p "Users added without sending an invitation will appear as Inactive; users that h…" at bounding box center [245, 294] width 278 height 18
click at [272, 298] on span "Users added without sending an invitation will appear as Inactive; users that h…" at bounding box center [233, 294] width 254 height 16
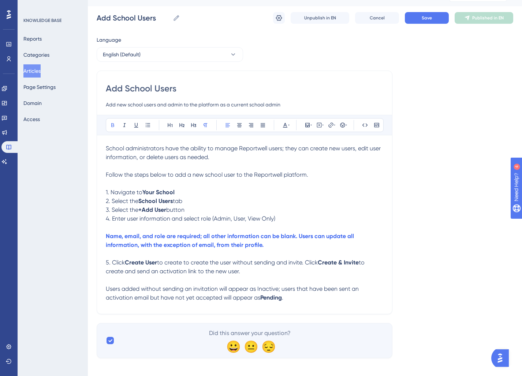
click at [264, 289] on span "Users added without sending an invitation will appear as Inactive; users that h…" at bounding box center [233, 294] width 254 height 16
drag, startPoint x: 276, startPoint y: 301, endPoint x: 313, endPoint y: 304, distance: 37.8
click at [277, 301] on strong "Pending" at bounding box center [271, 297] width 22 height 7
click at [316, 302] on p "Users added without sending an invitation will appear as Inactive ; users that …" at bounding box center [245, 294] width 278 height 18
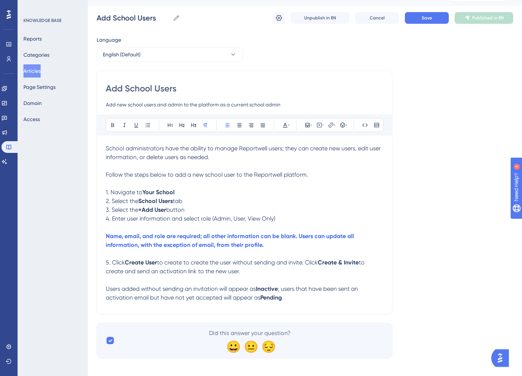
click at [265, 292] on strong "Inactive" at bounding box center [267, 289] width 22 height 7
click at [282, 126] on button at bounding box center [285, 125] width 10 height 10
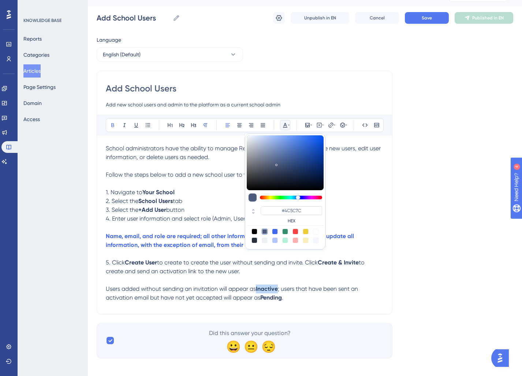
click at [295, 231] on div at bounding box center [296, 232] width 6 height 6
type input "#F84343"
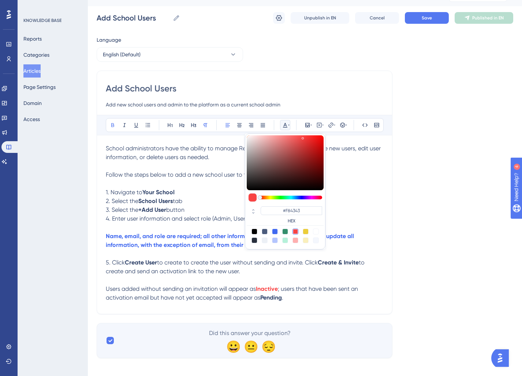
click at [268, 300] on strong "Pending" at bounding box center [271, 297] width 22 height 7
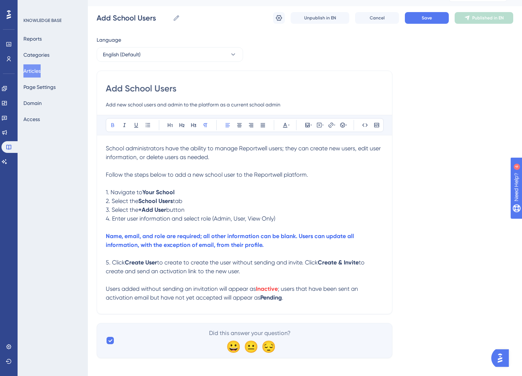
click at [272, 301] on strong "Pending" at bounding box center [271, 297] width 22 height 7
click at [286, 123] on icon at bounding box center [285, 125] width 6 height 6
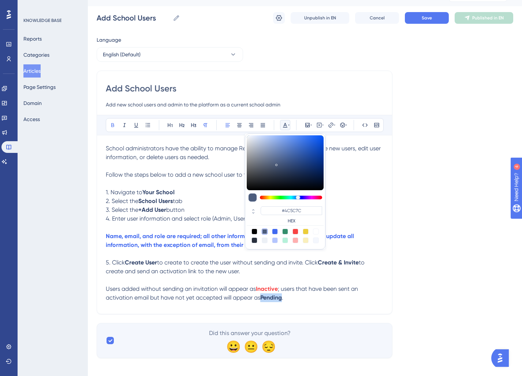
click at [307, 233] on div at bounding box center [306, 232] width 6 height 6
type input "#ECCD39"
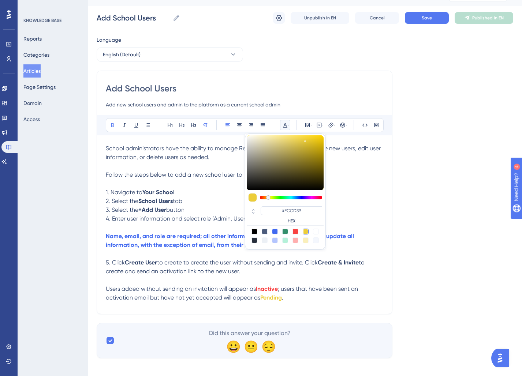
click at [316, 302] on p "Users added without sending an invitation will appear as Inactive ; users that …" at bounding box center [245, 294] width 278 height 18
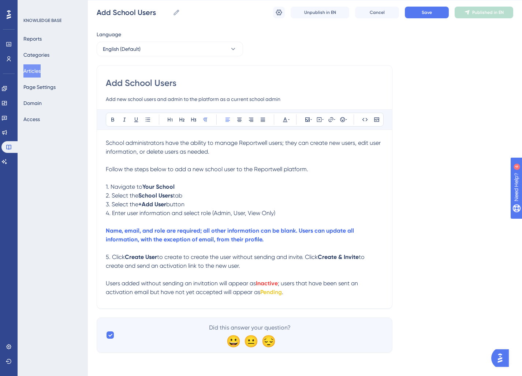
scroll to position [17, 0]
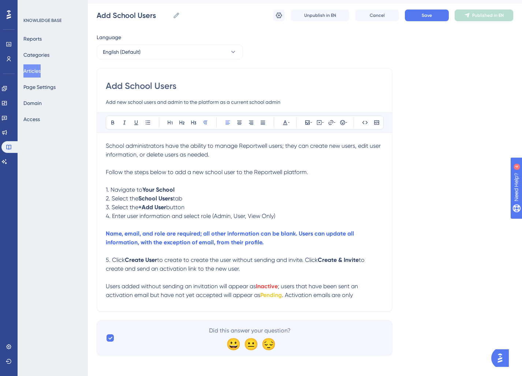
click at [328, 299] on span ". Activation emails are only" at bounding box center [317, 295] width 71 height 7
drag, startPoint x: 329, startPoint y: 299, endPoint x: 374, endPoint y: 294, distance: 45.4
click at [374, 294] on p "Users added without sending an invitation will appear as Inactive ; users that …" at bounding box center [245, 291] width 278 height 18
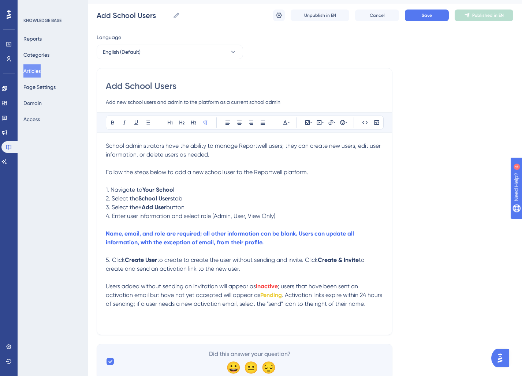
scroll to position [42, 0]
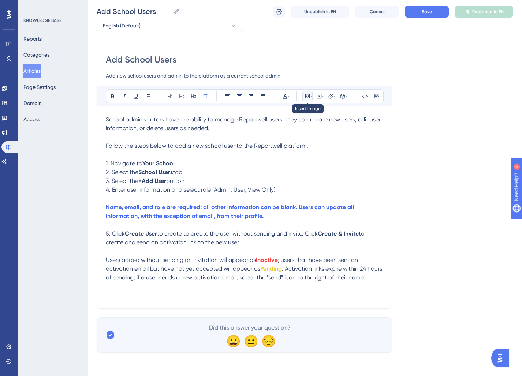
click at [303, 95] on button at bounding box center [307, 96] width 10 height 10
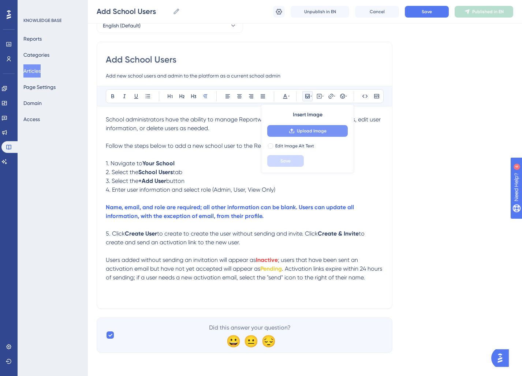
click at [305, 133] on button "Upload Image" at bounding box center [307, 131] width 81 height 12
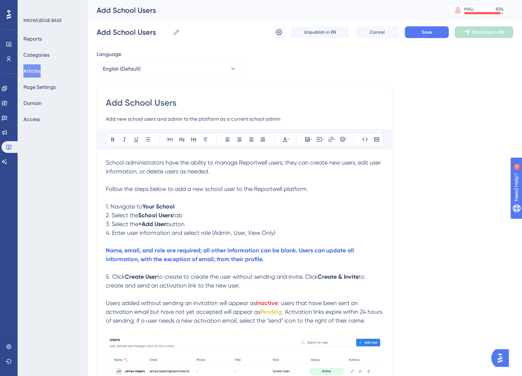
scroll to position [138, 0]
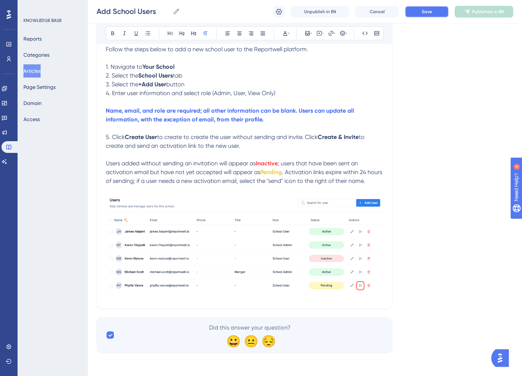
click at [427, 14] on span "Save" at bounding box center [427, 12] width 10 height 6
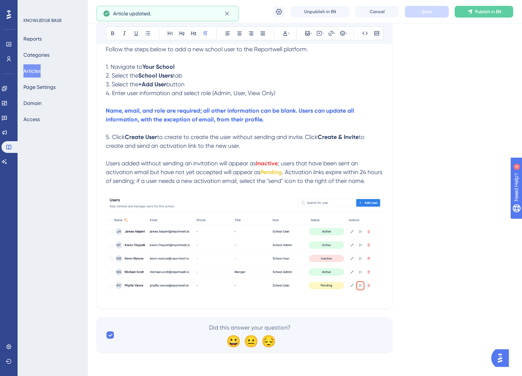
scroll to position [0, 0]
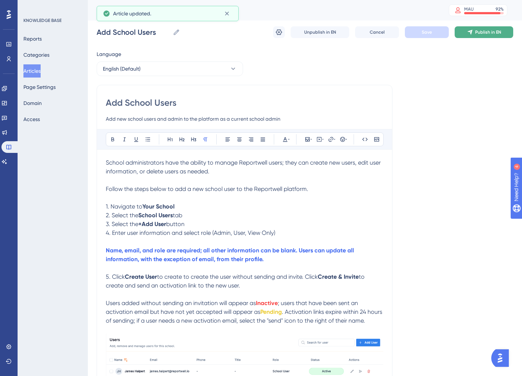
click at [504, 36] on button "Publish in EN" at bounding box center [484, 32] width 59 height 12
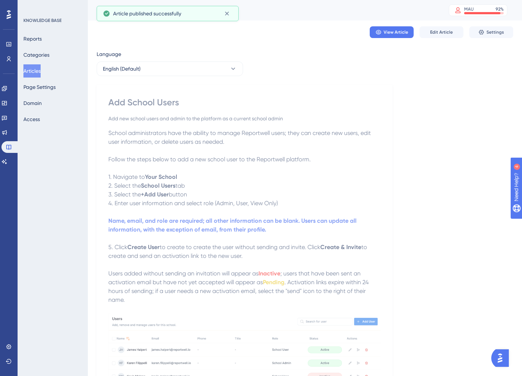
click at [41, 71] on button "Articles" at bounding box center [31, 70] width 17 height 13
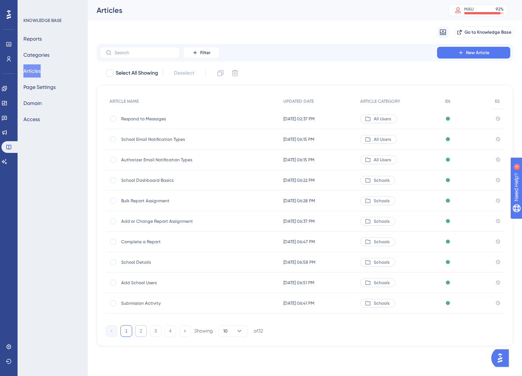
click at [142, 334] on button "2" at bounding box center [141, 332] width 12 height 12
click at [161, 204] on div "Report Filters Report Filters" at bounding box center [179, 201] width 117 height 21
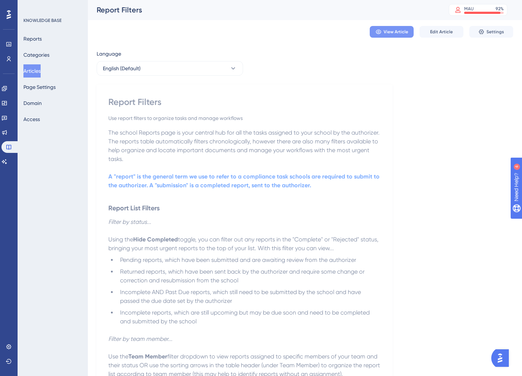
scroll to position [1, 0]
click at [396, 33] on span "View Article" at bounding box center [396, 32] width 25 height 6
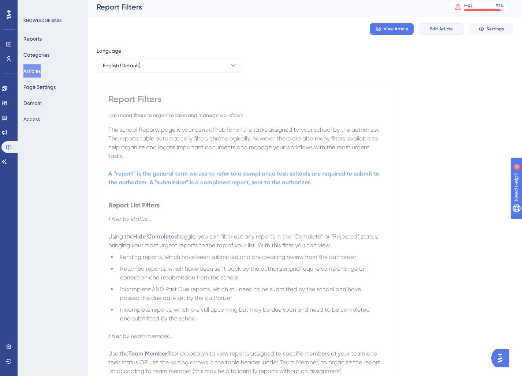
click at [435, 31] on span "Edit Article" at bounding box center [441, 29] width 23 height 6
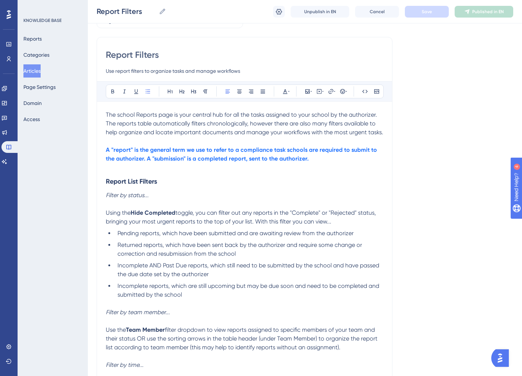
scroll to position [0, 0]
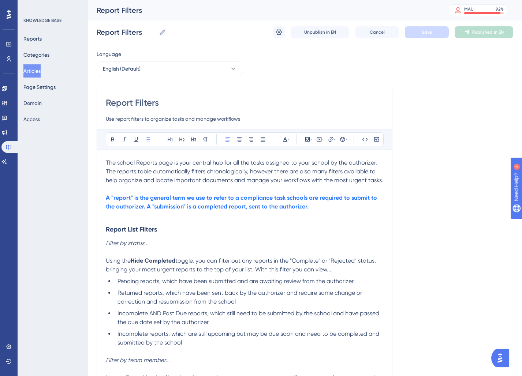
click at [171, 104] on input "Report Filters" at bounding box center [245, 103] width 278 height 12
click at [171, 283] on span "Pending reports, which have been submitted and are awaiting review from the aut…" at bounding box center [236, 281] width 236 height 7
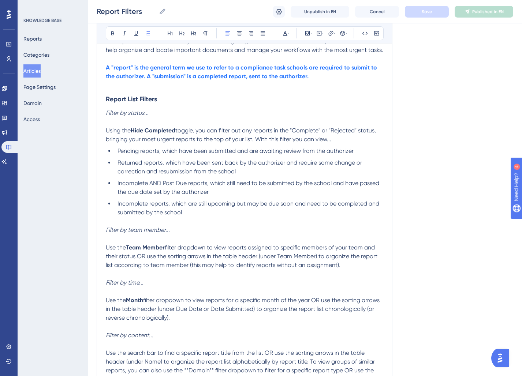
scroll to position [124, 0]
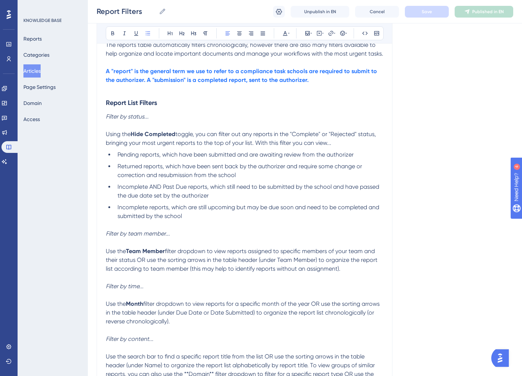
click at [221, 155] on span "Pending reports, which have been submitted and are awaiting review from the aut…" at bounding box center [236, 154] width 236 height 7
click at [241, 217] on li "Incomplete reports, which are still upcoming but may be due soon and need to be…" at bounding box center [249, 212] width 269 height 18
drag, startPoint x: 133, startPoint y: 135, endPoint x: 176, endPoint y: 135, distance: 42.5
click at [175, 135] on strong "Hide Completed" at bounding box center [153, 134] width 45 height 7
click at [156, 135] on span "toggle, you can filter out any reports in the "Complete" or "Rejected" status, …" at bounding box center [239, 139] width 267 height 16
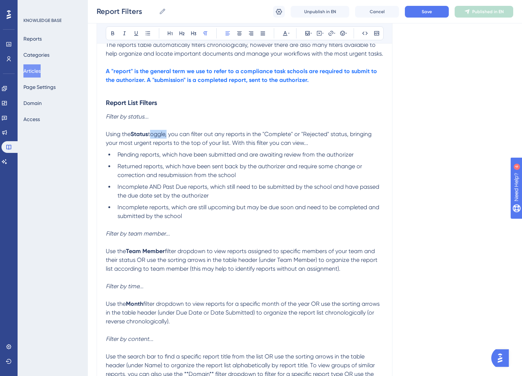
click at [156, 135] on span "toggle, you can filter out any reports in the "Complete" or "Rejected" status, …" at bounding box center [239, 139] width 267 height 16
